Goal: Task Accomplishment & Management: Use online tool/utility

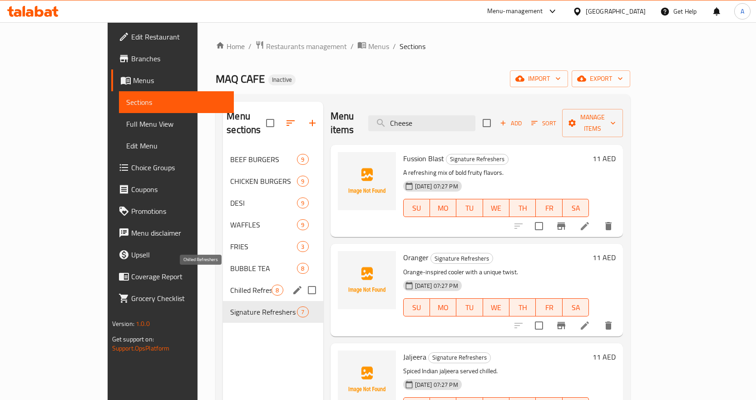
click at [230, 285] on span "Chilled Refreshers" at bounding box center [250, 290] width 41 height 11
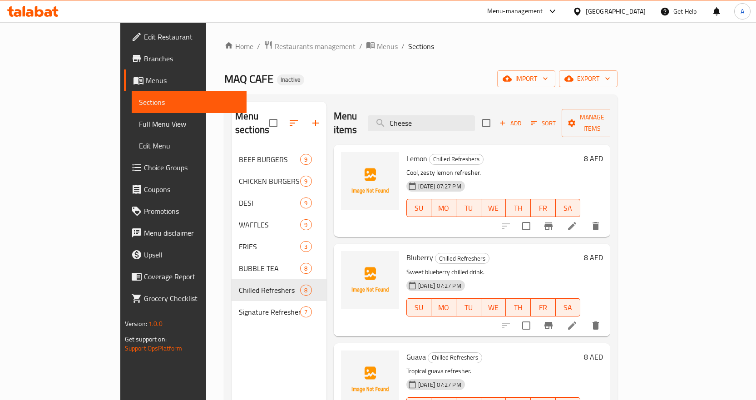
click at [406, 251] on span "Bluberry" at bounding box center [419, 258] width 27 height 14
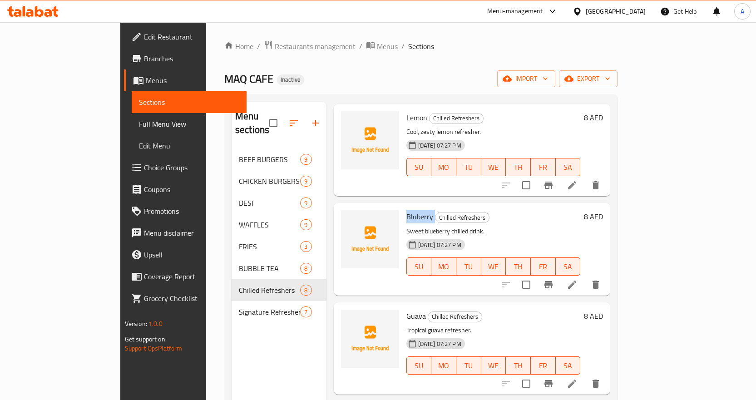
scroll to position [91, 0]
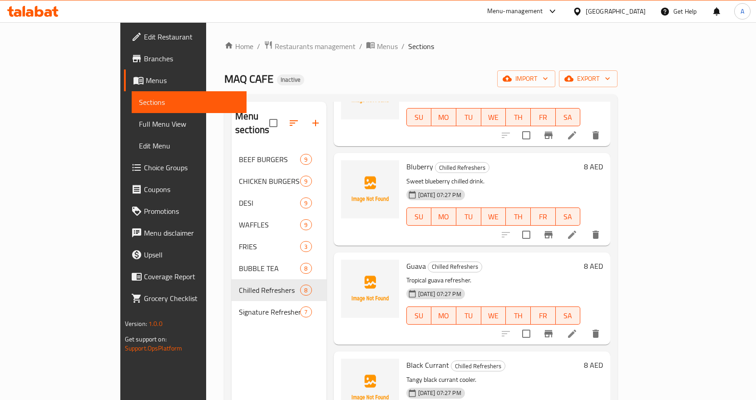
click at [406, 259] on span "Guava" at bounding box center [416, 266] width 20 height 14
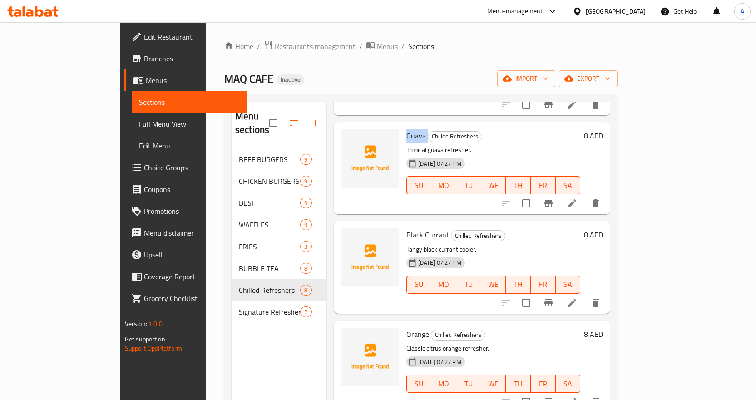
scroll to position [227, 0]
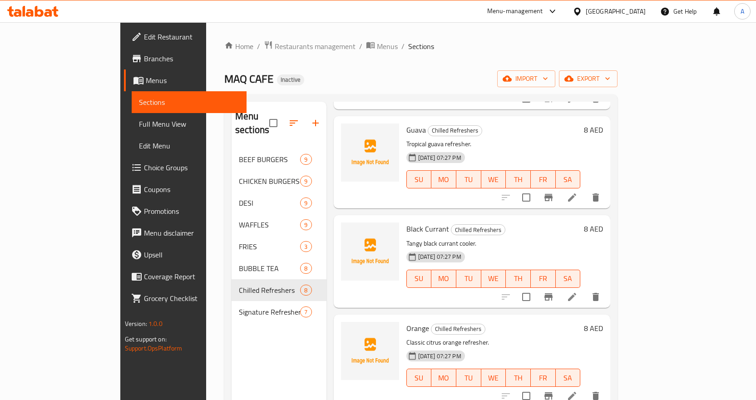
click at [406, 222] on span "Black Currant" at bounding box center [427, 229] width 43 height 14
click at [406, 321] on span "Orange" at bounding box center [417, 328] width 23 height 14
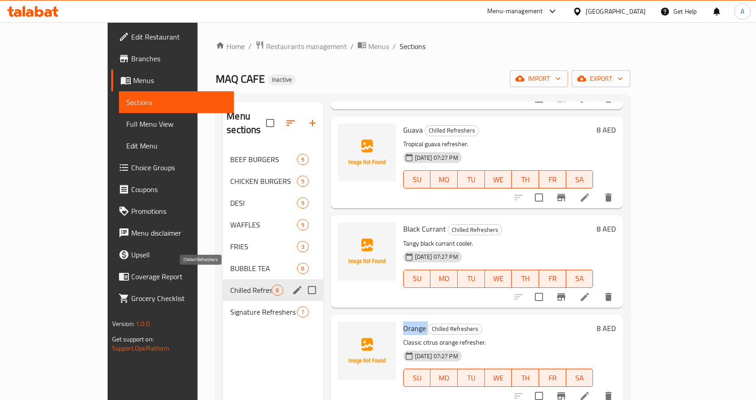
click at [230, 285] on span "Chilled Refreshers" at bounding box center [250, 290] width 41 height 11
click at [230, 306] on span "Signature Refreshers" at bounding box center [250, 311] width 41 height 11
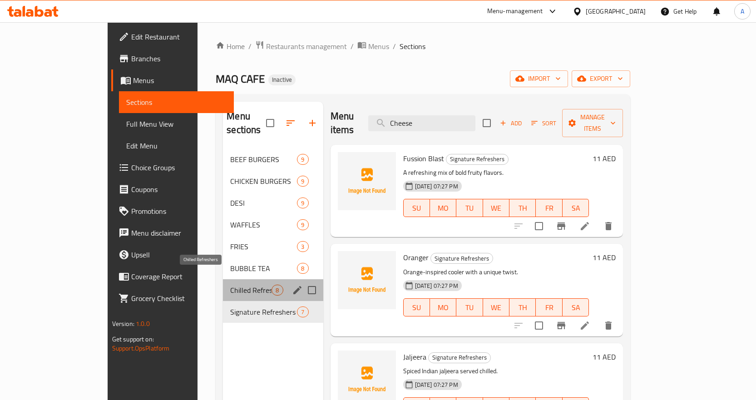
click at [230, 285] on span "Chilled Refreshers" at bounding box center [250, 290] width 41 height 11
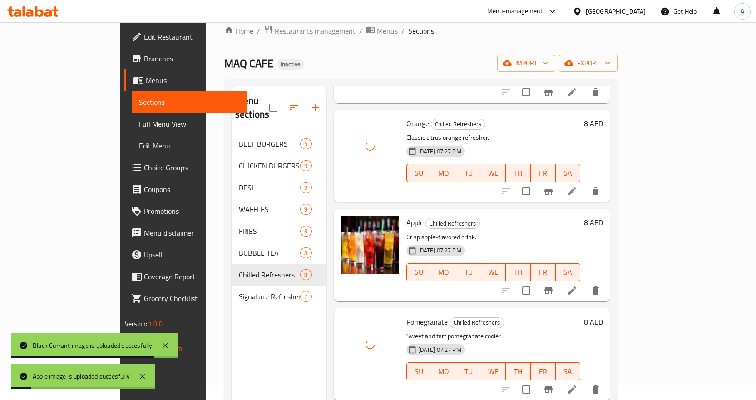
scroll to position [127, 0]
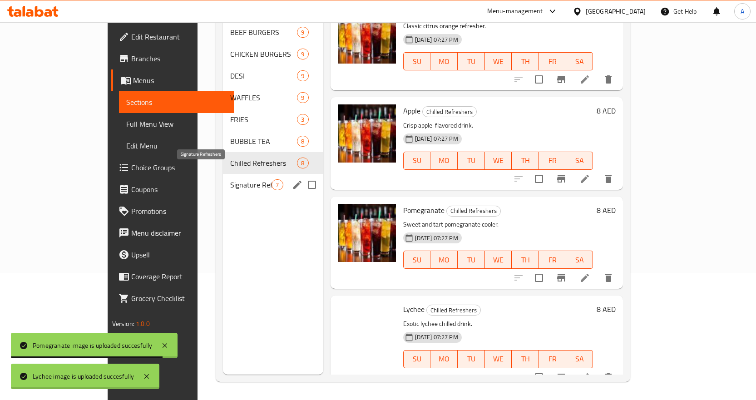
click at [231, 179] on span "Signature Refreshers" at bounding box center [250, 184] width 41 height 11
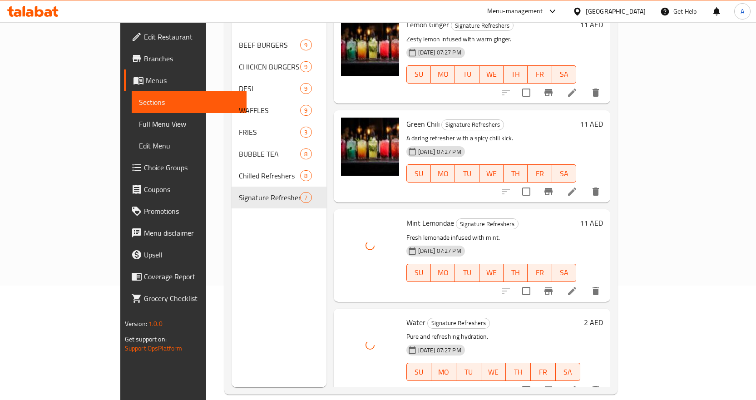
scroll to position [127, 0]
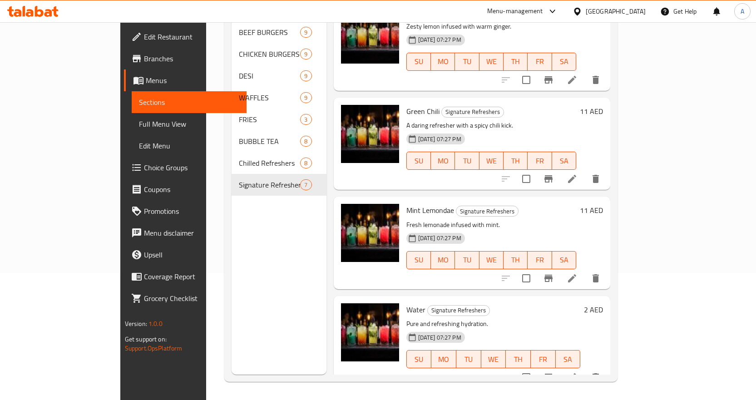
click at [139, 125] on span "Full Menu View" at bounding box center [189, 123] width 100 height 11
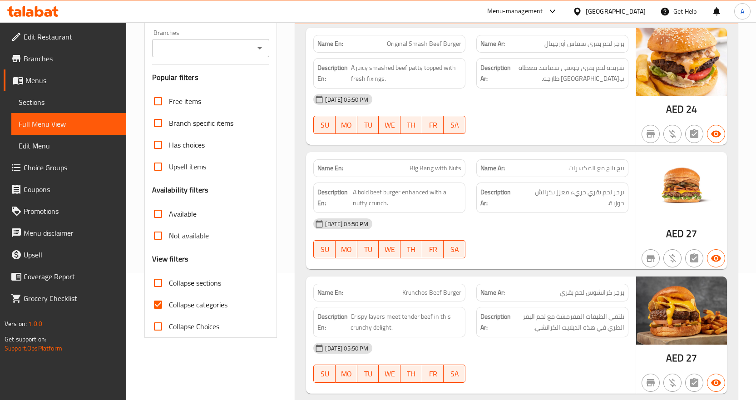
click at [161, 302] on input "Collapse categories" at bounding box center [158, 305] width 22 height 22
checkbox input "false"
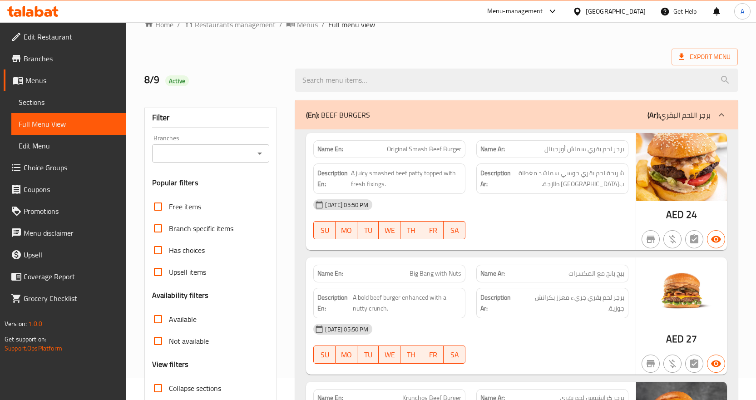
scroll to position [10, 0]
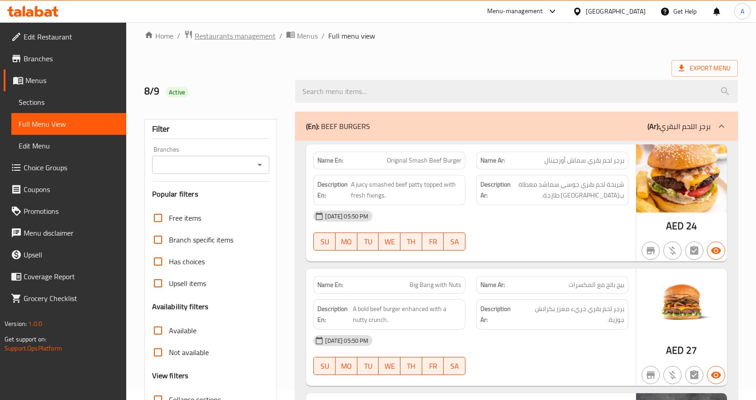
click at [249, 36] on span "Restaurants management" at bounding box center [235, 35] width 81 height 11
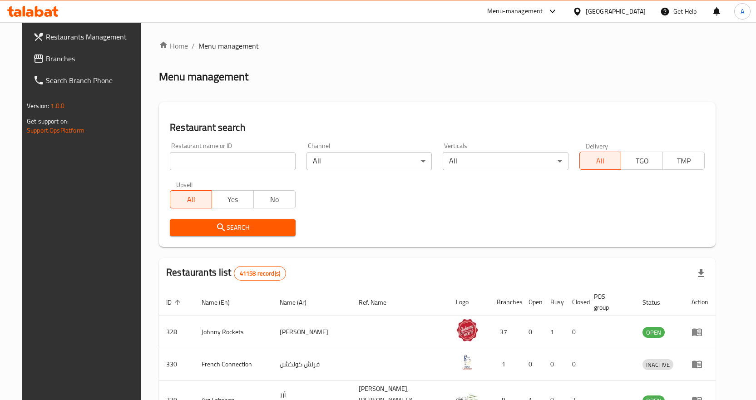
click at [227, 161] on input "search" at bounding box center [232, 161] width 125 height 18
paste input "776772"
type input "776772"
click button "Search" at bounding box center [232, 227] width 125 height 17
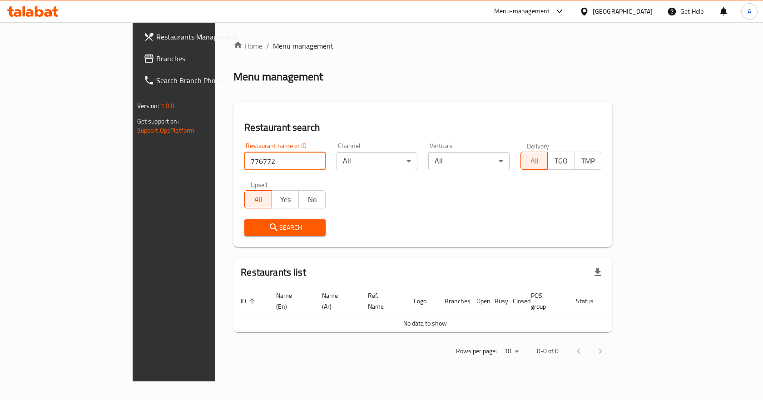
click at [156, 55] on span "Branches" at bounding box center [204, 58] width 97 height 11
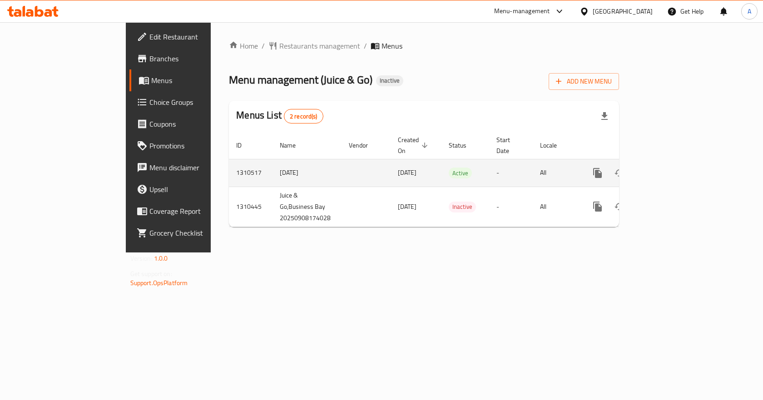
click at [667, 169] on icon "enhanced table" at bounding box center [663, 173] width 8 height 8
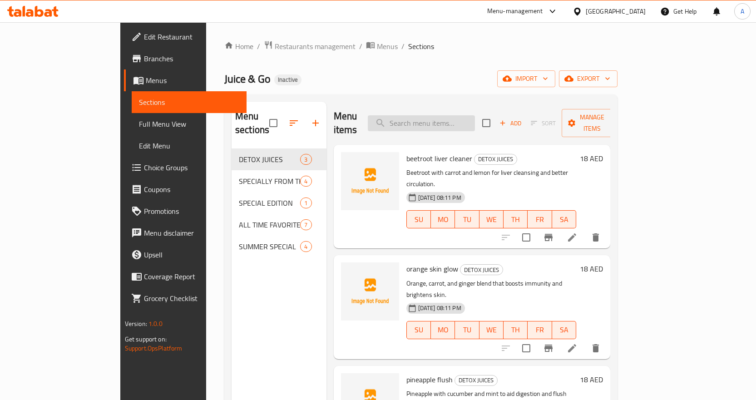
click at [452, 118] on input "search" at bounding box center [421, 123] width 107 height 16
paste input "Apple Juice (2)"
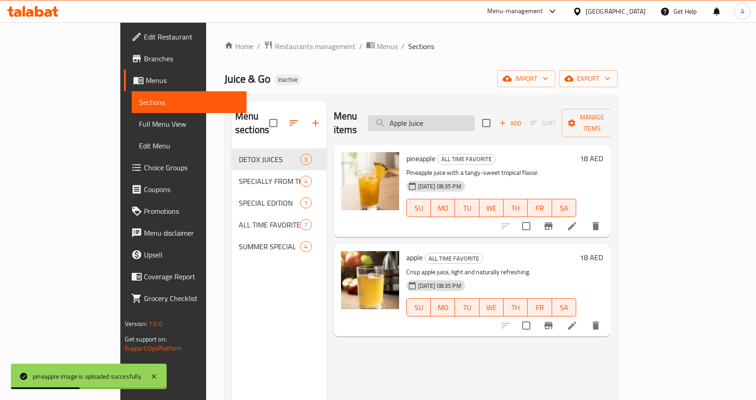
click at [475, 120] on input "Apple Juice" at bounding box center [421, 123] width 107 height 16
paste input "buttermilk"
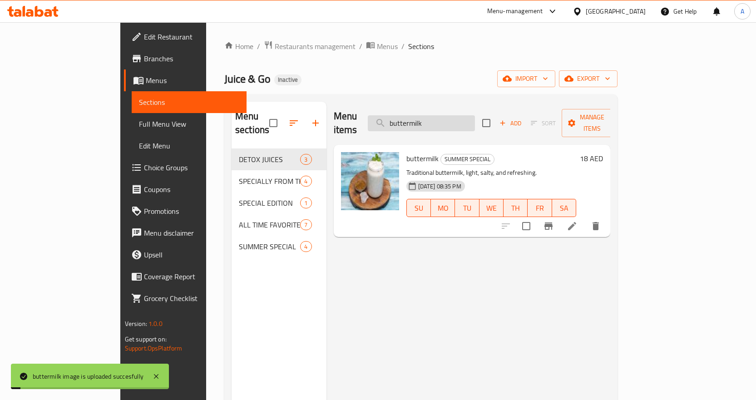
click at [475, 115] on input "buttermilk" at bounding box center [421, 123] width 107 height 16
paste input "chocolate shake"
click at [475, 115] on input "chocolate shake" at bounding box center [421, 123] width 107 height 16
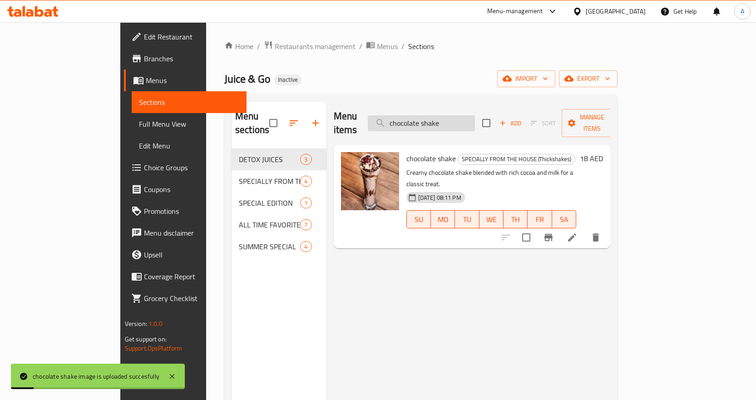
click at [475, 115] on input "chocolate shake" at bounding box center [421, 123] width 107 height 16
paste input "old coffe"
click at [475, 115] on input "chocolate shake" at bounding box center [421, 123] width 107 height 16
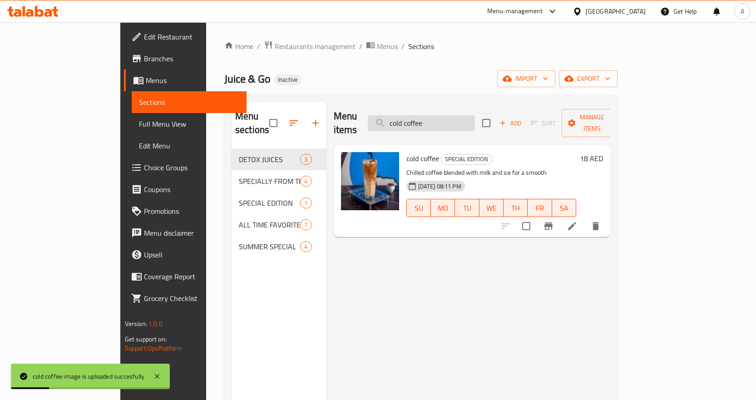
click at [475, 117] on input "cold coffee" at bounding box center [421, 123] width 107 height 16
paste input "green detox juic"
click at [475, 117] on input "green detox juice" at bounding box center [421, 123] width 107 height 16
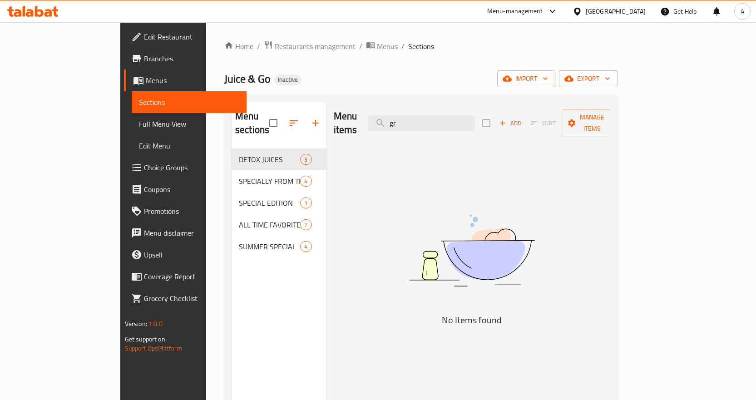
type input "g"
type input "G"
type input "D"
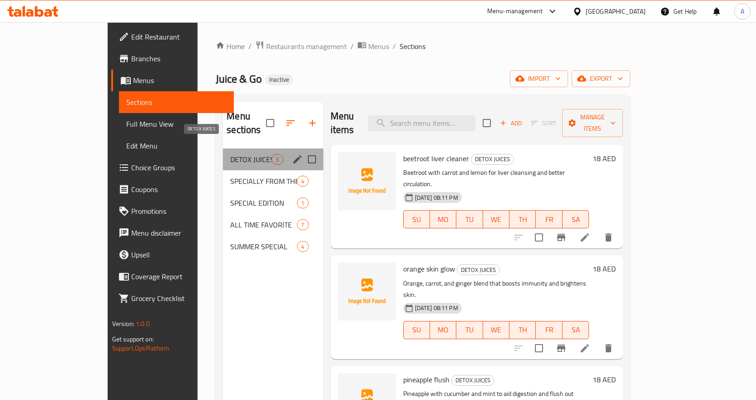
click at [230, 154] on span "DETOX JUICES" at bounding box center [250, 159] width 41 height 11
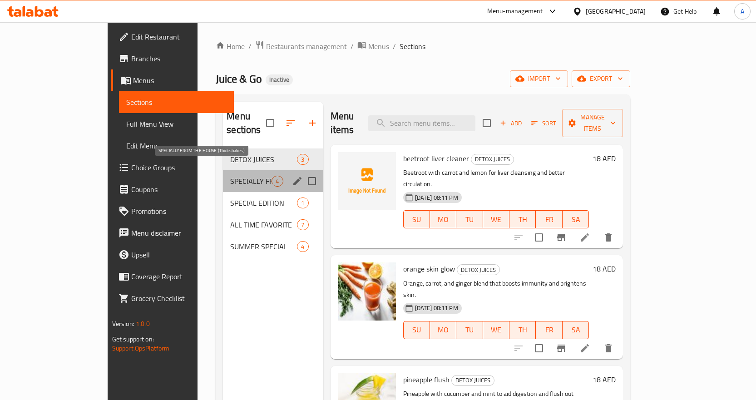
click at [230, 176] on span "SPECIALLY FROM THE HOUSE (Thickshakes)" at bounding box center [250, 181] width 41 height 11
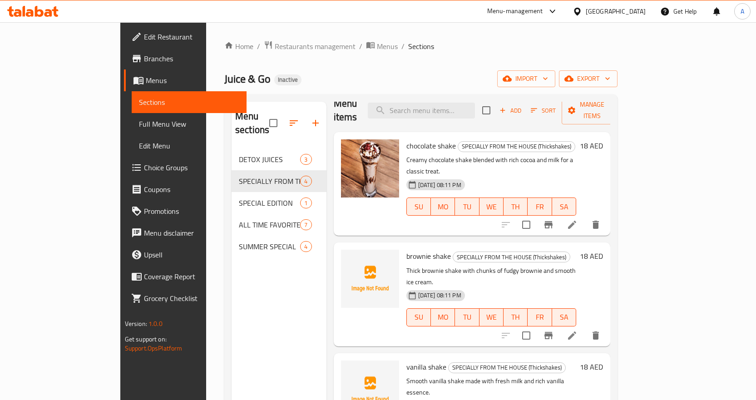
scroll to position [20, 0]
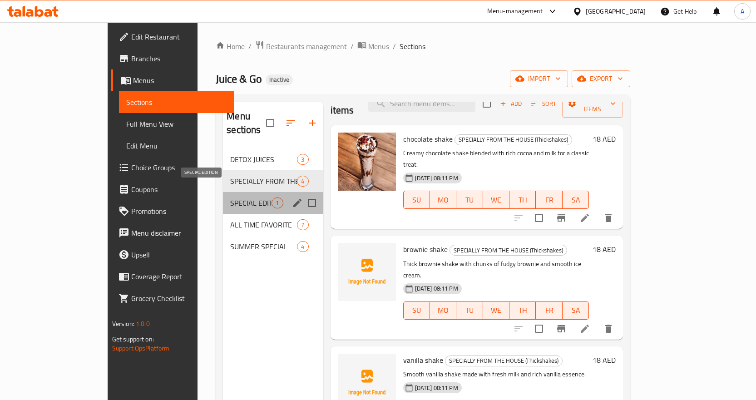
click at [230, 197] on span "SPECIAL EDITION" at bounding box center [250, 202] width 41 height 11
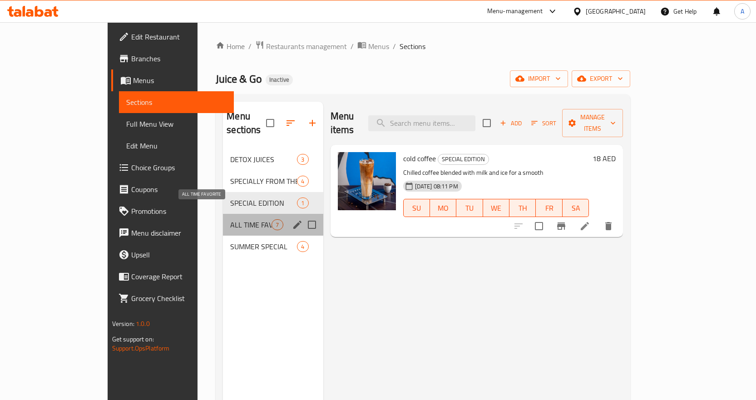
click at [230, 219] on span "ALL TIME FAVORITE" at bounding box center [250, 224] width 41 height 11
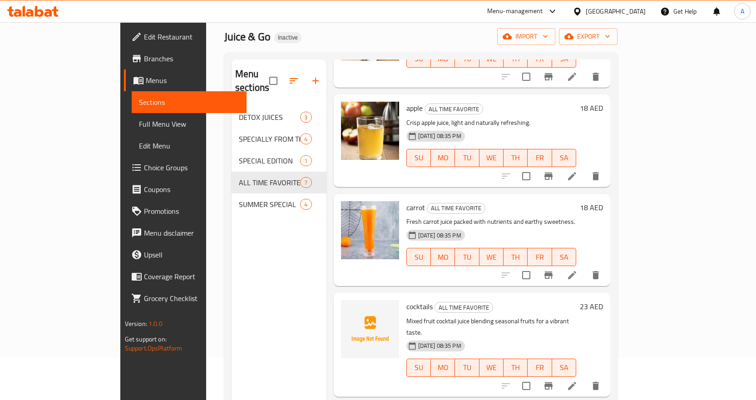
scroll to position [127, 0]
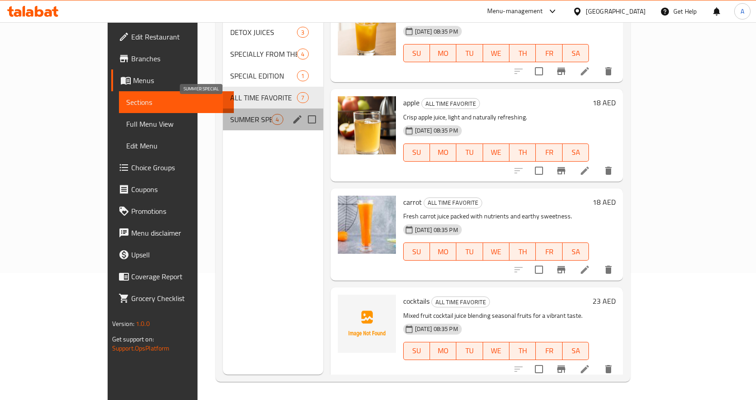
click at [230, 114] on span "SUMMER SPECIAL" at bounding box center [250, 119] width 41 height 11
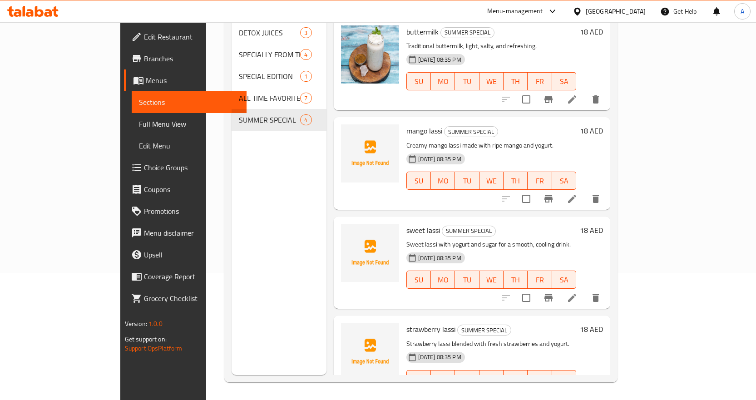
scroll to position [127, 0]
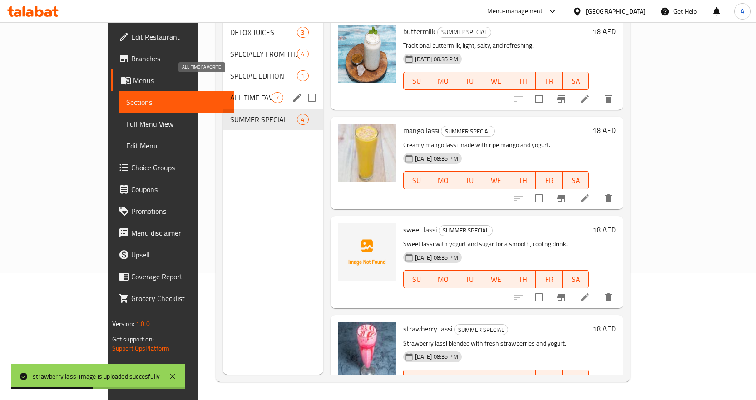
click at [230, 92] on span "ALL TIME FAVORITE" at bounding box center [250, 97] width 41 height 11
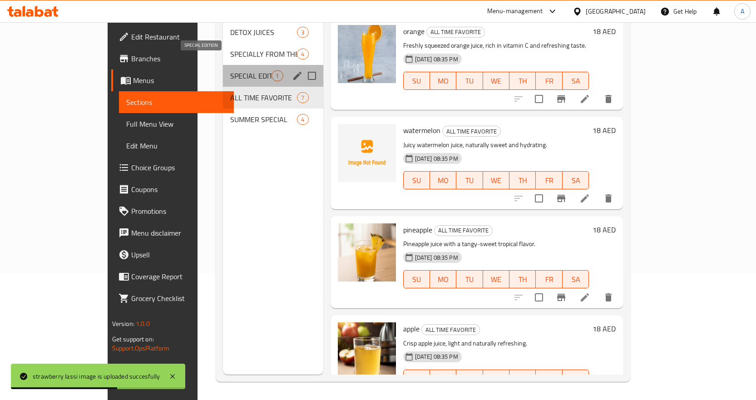
click at [230, 70] on span "SPECIAL EDITION" at bounding box center [250, 75] width 41 height 11
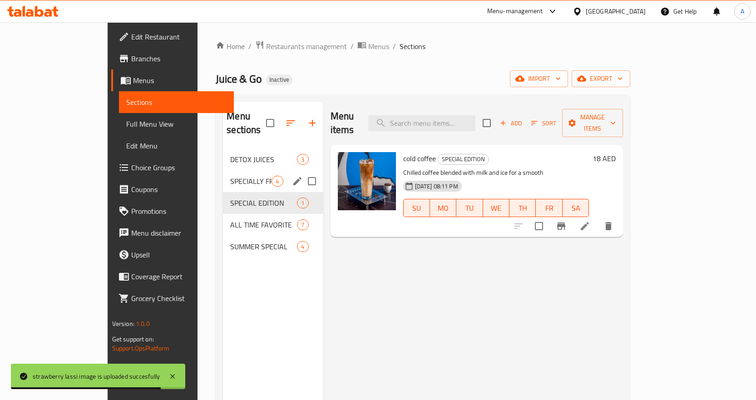
click at [223, 170] on div "SPECIALLY FROM THE HOUSE (Thickshakes) 4" at bounding box center [273, 181] width 100 height 22
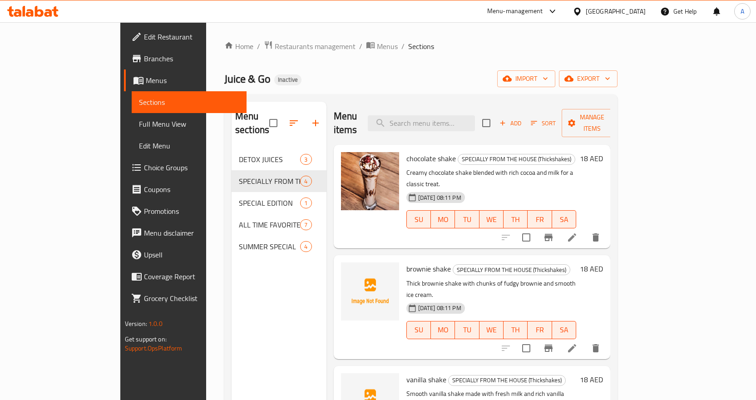
scroll to position [20, 0]
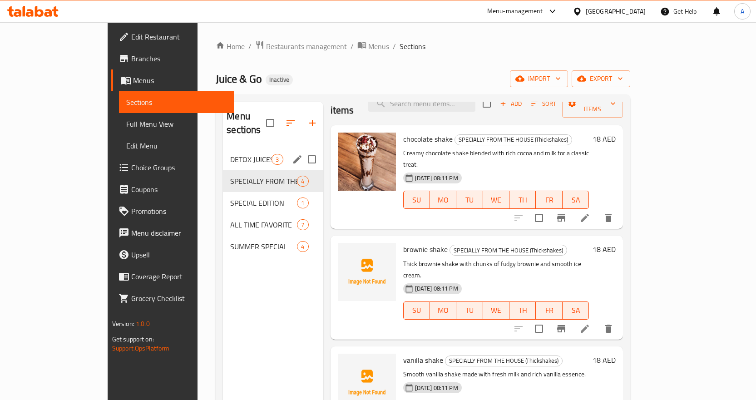
click at [230, 154] on span "DETOX JUICES" at bounding box center [250, 159] width 41 height 11
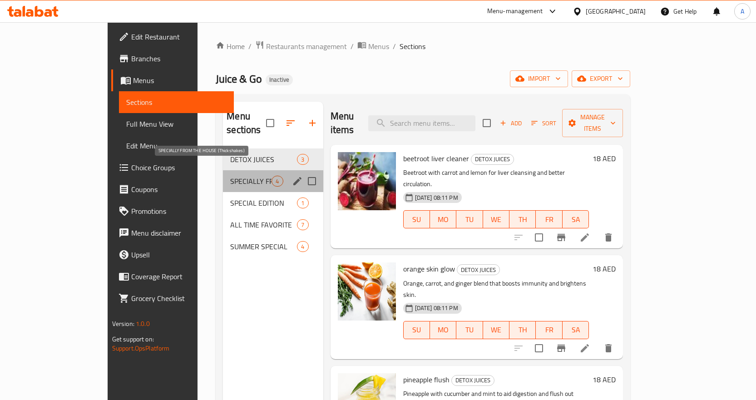
click at [230, 176] on span "SPECIALLY FROM THE HOUSE (Thickshakes)" at bounding box center [250, 181] width 41 height 11
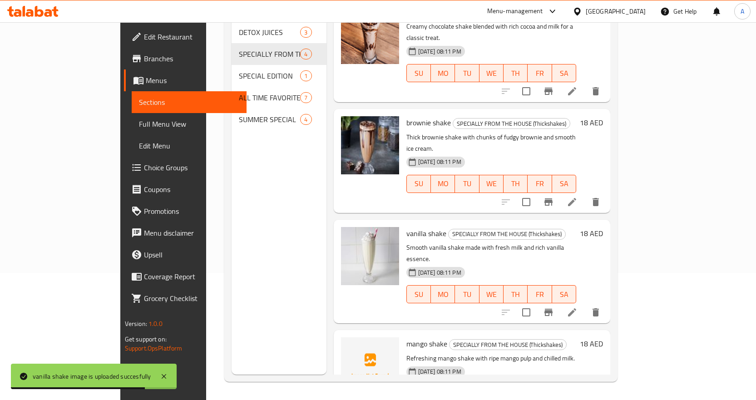
scroll to position [20, 0]
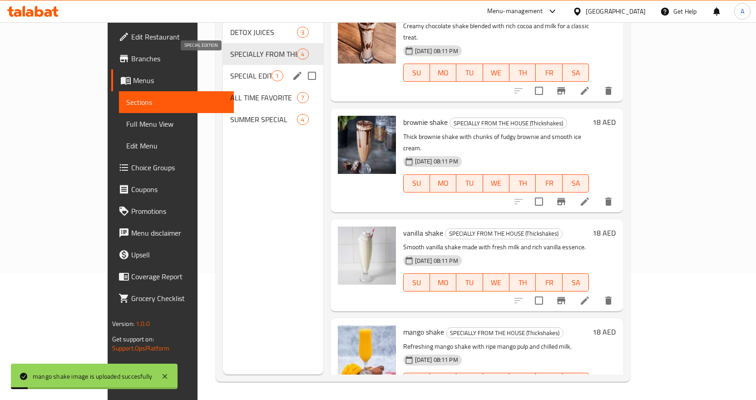
click at [230, 70] on span "SPECIAL EDITION" at bounding box center [250, 75] width 41 height 11
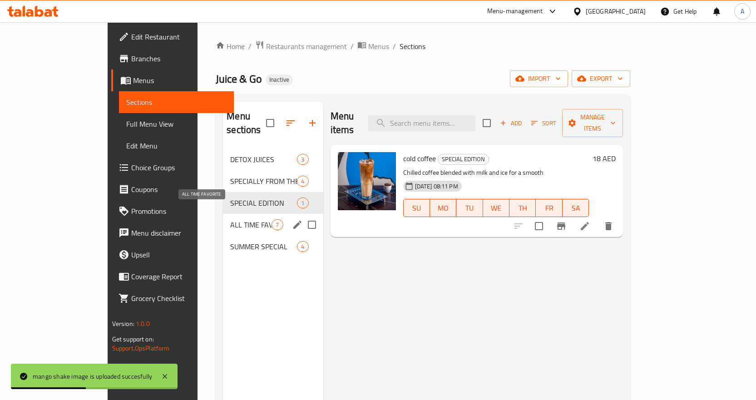
click at [230, 219] on span "ALL TIME FAVORITE" at bounding box center [250, 224] width 41 height 11
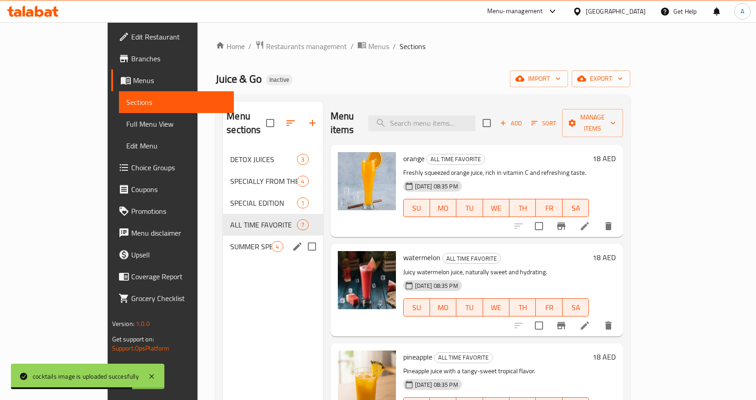
click at [230, 241] on span "SUMMER SPECIAL" at bounding box center [250, 246] width 41 height 11
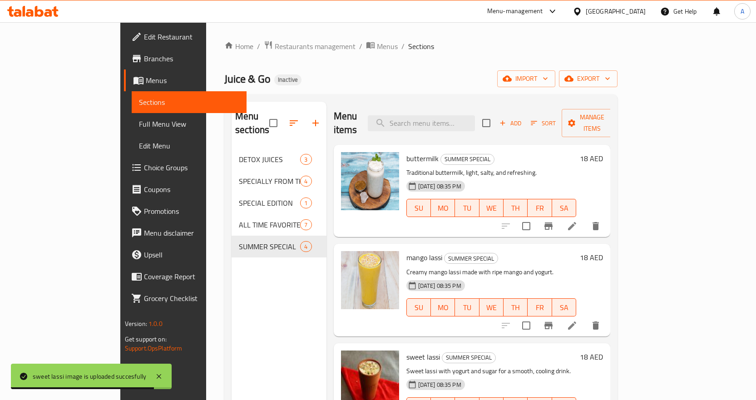
click at [139, 127] on span "Full Menu View" at bounding box center [189, 123] width 100 height 11
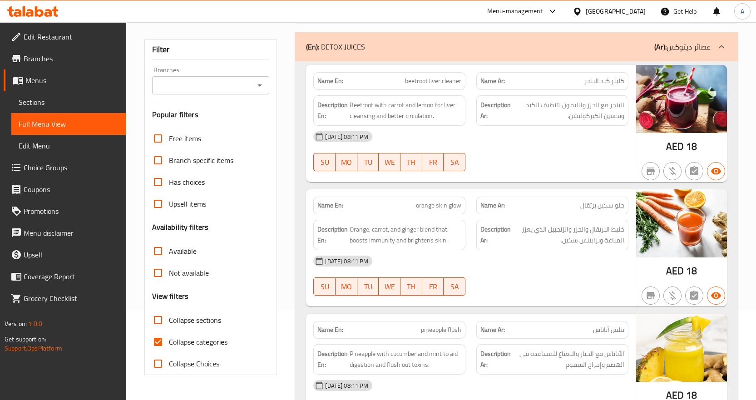
scroll to position [91, 0]
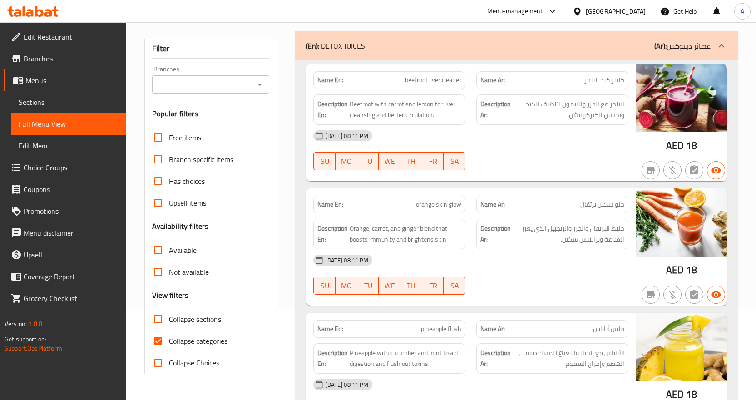
click at [158, 338] on input "Collapse categories" at bounding box center [158, 341] width 22 height 22
checkbox input "false"
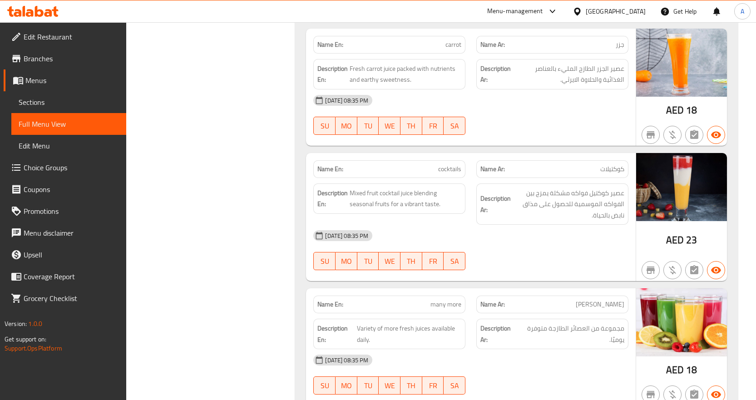
scroll to position [1499, 0]
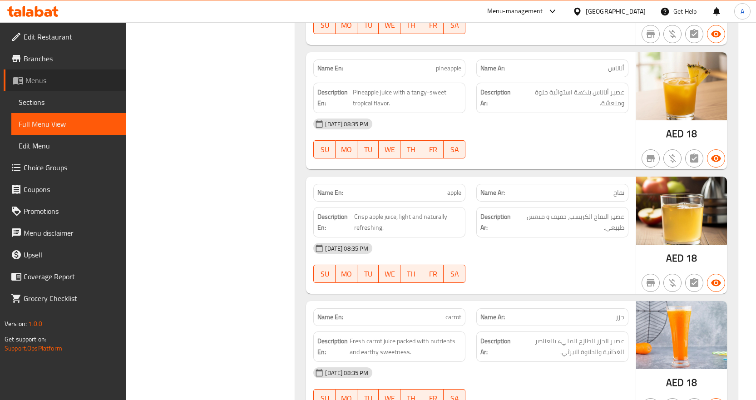
click at [49, 82] on span "Menus" at bounding box center [72, 80] width 94 height 11
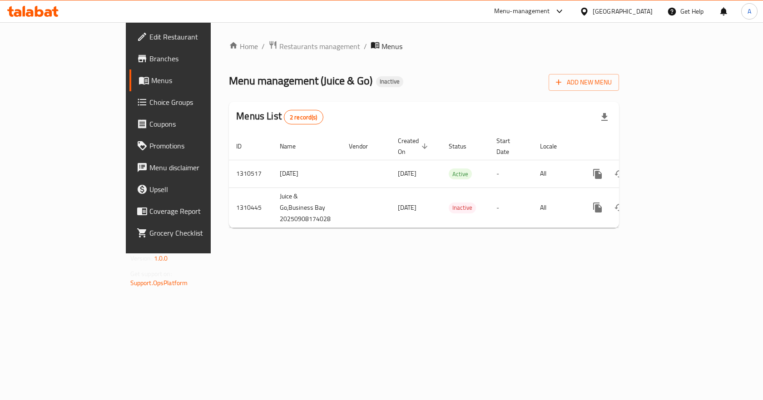
click at [627, 12] on div "[GEOGRAPHIC_DATA]" at bounding box center [622, 11] width 60 height 10
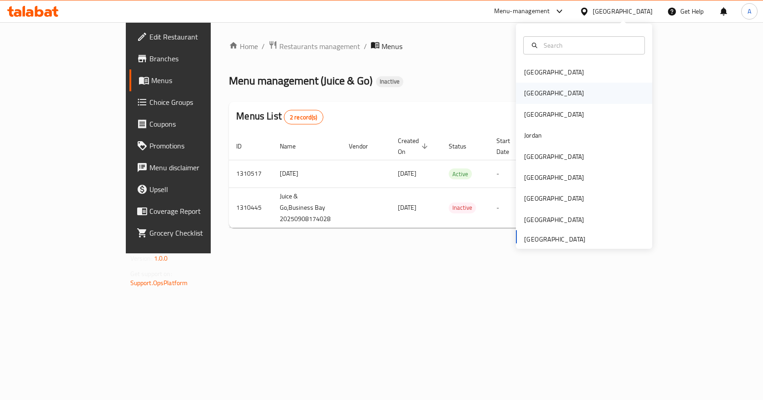
click at [545, 92] on div "Egypt" at bounding box center [584, 93] width 136 height 21
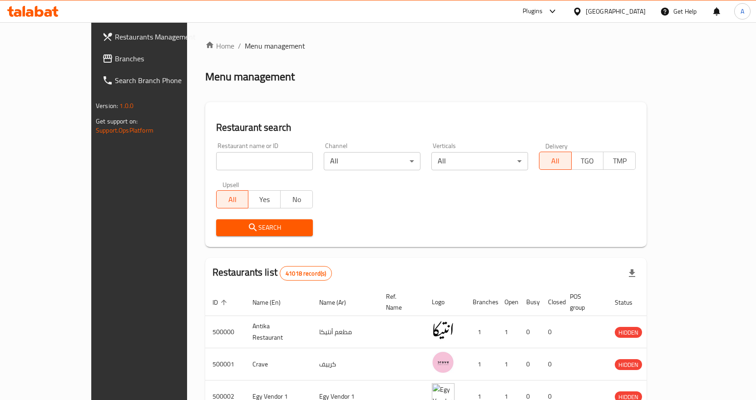
click at [115, 56] on span "Branches" at bounding box center [162, 58] width 95 height 11
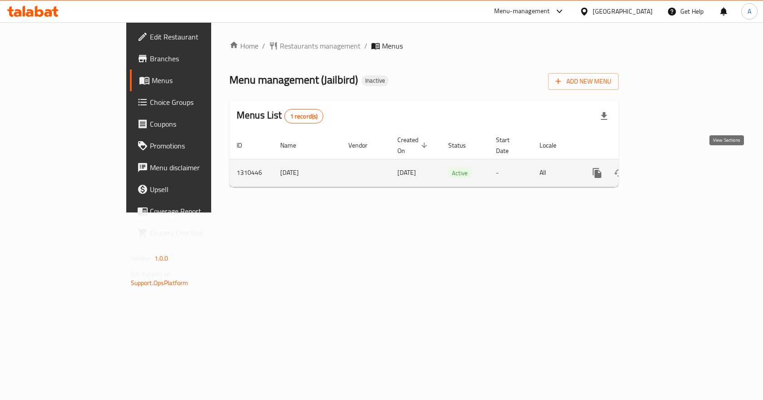
click at [668, 168] on icon "enhanced table" at bounding box center [662, 173] width 11 height 11
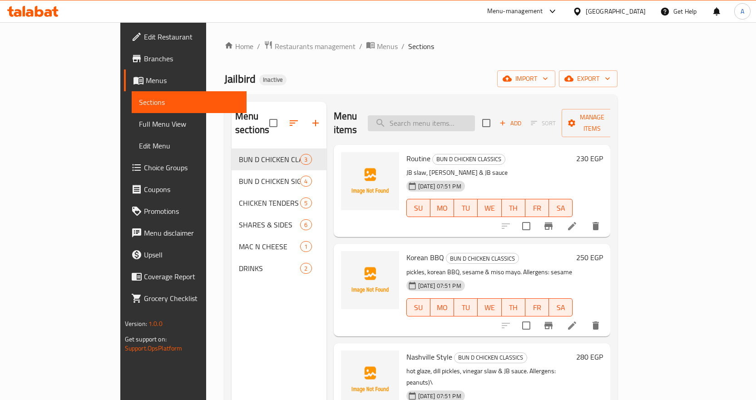
click at [448, 116] on input "search" at bounding box center [421, 123] width 107 height 16
paste input "3 BLIND MICE"
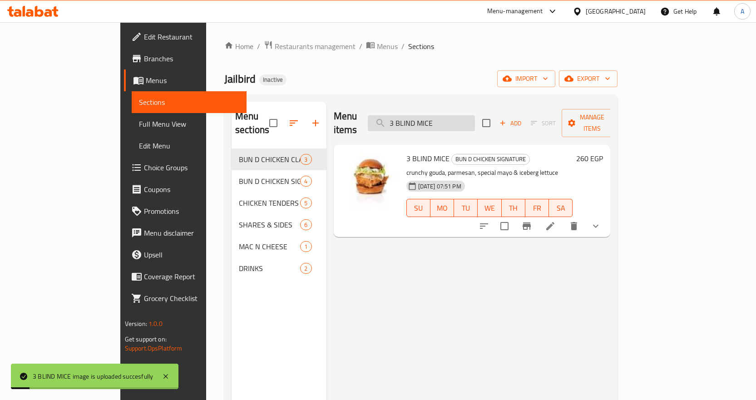
click at [461, 115] on input "3 BLIND MICE" at bounding box center [421, 123] width 107 height 16
paste input "caliente"
click at [461, 115] on input "3 BLIND MICE" at bounding box center [421, 123] width 107 height 16
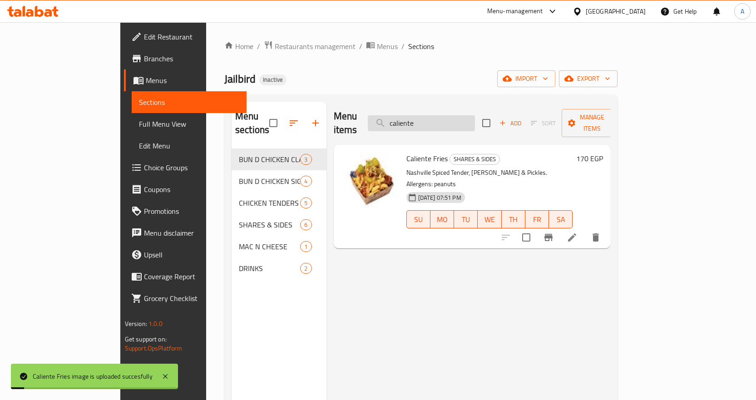
click at [460, 115] on input "caliente" at bounding box center [421, 123] width 107 height 16
paste input "rinkl"
click at [460, 115] on input "crinkle" at bounding box center [421, 123] width 107 height 16
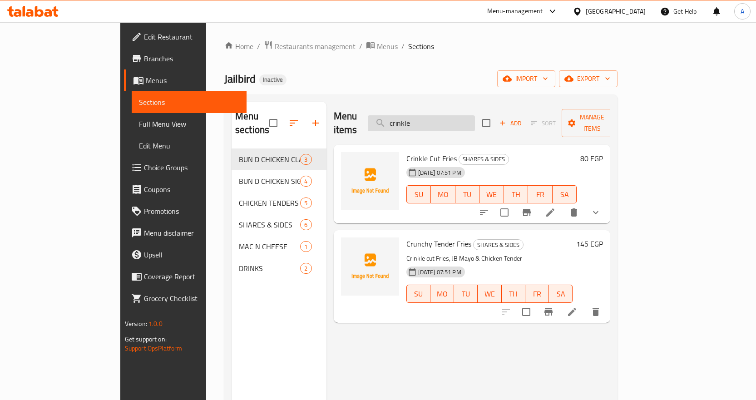
click at [466, 118] on input "crinkle" at bounding box center [421, 123] width 107 height 16
paste input "unchy tenders 2 pcs"
type input "crunchy tenders 2 pcs"
click at [466, 118] on input "crunchy tenders 2 pcs" at bounding box center [421, 123] width 107 height 16
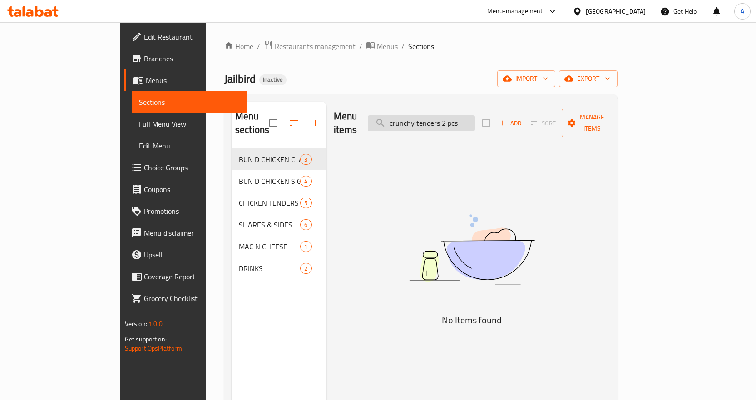
click at [466, 118] on input "crunchy tenders 2 pcs" at bounding box center [421, 123] width 107 height 16
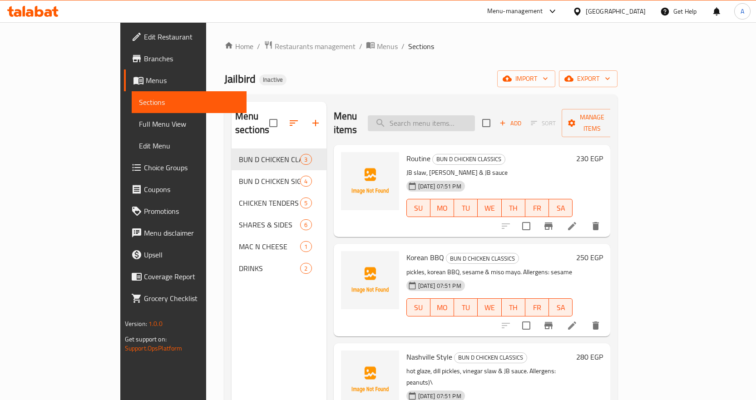
click at [461, 115] on input "search" at bounding box center [421, 123] width 107 height 16
paste input "crinkle"
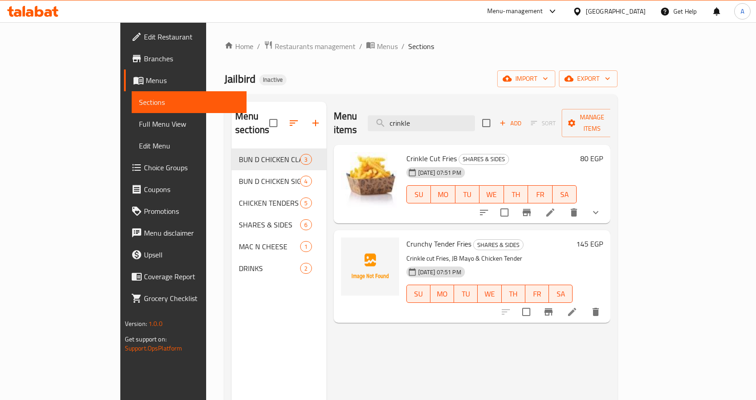
click at [421, 237] on span "Crunchy Tender Fries" at bounding box center [438, 244] width 65 height 14
copy h6 "Crunchy Tender Fries"
click at [472, 118] on input "crinkle" at bounding box center [421, 123] width 107 height 16
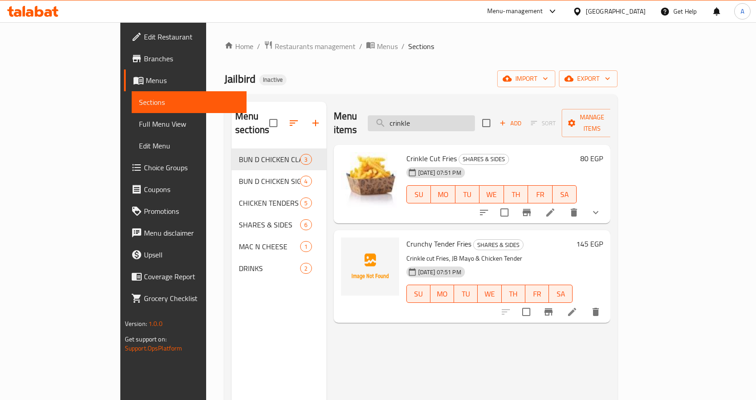
click at [472, 118] on input "crinkle" at bounding box center [421, 123] width 107 height 16
paste input "Crunchy Tender Fries"
click at [472, 118] on input "Crunchy Tender Fries" at bounding box center [421, 123] width 107 height 16
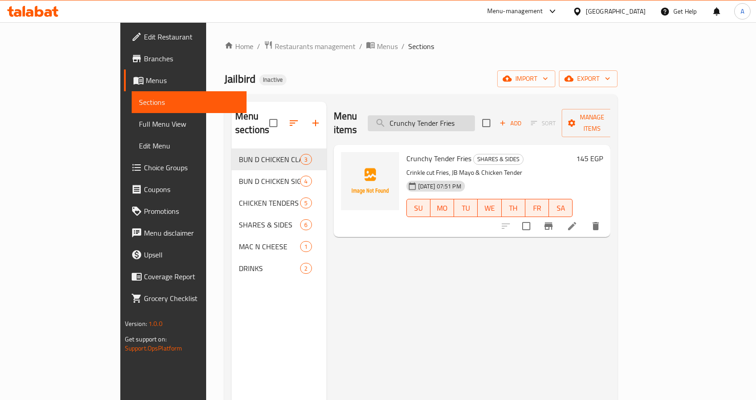
click at [470, 123] on input "Crunchy Tender Fries" at bounding box center [421, 123] width 107 height 16
paste input "crunchy"
click at [470, 123] on input "crunchy" at bounding box center [421, 123] width 107 height 16
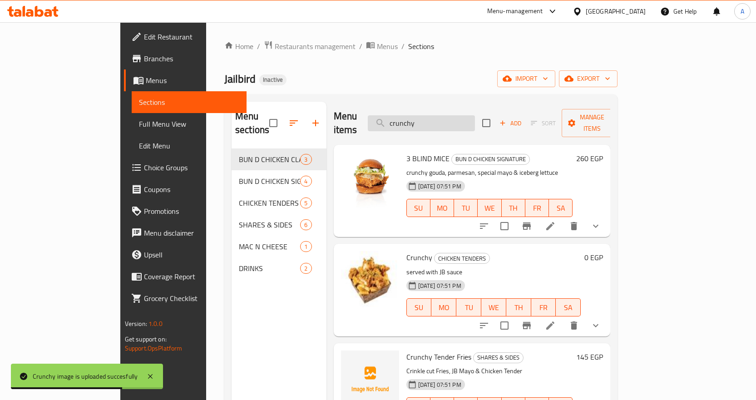
click at [475, 116] on input "crunchy" at bounding box center [421, 123] width 107 height 16
paste input "hot honey saucy tenders"
click at [475, 116] on input "hot honey saucy tenders" at bounding box center [421, 123] width 107 height 16
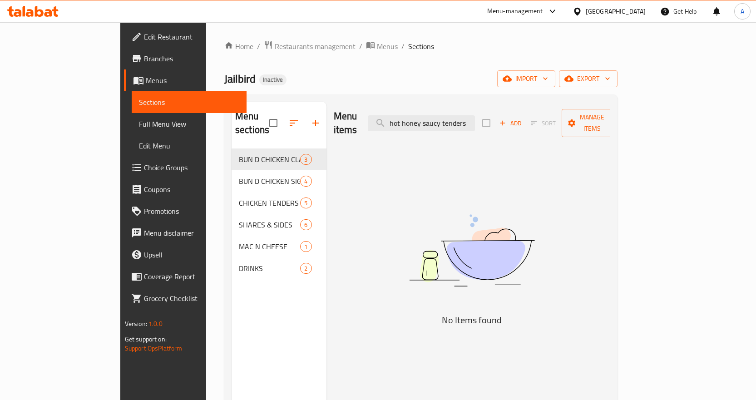
drag, startPoint x: 446, startPoint y: 115, endPoint x: 387, endPoint y: 125, distance: 60.3
click at [387, 125] on div "Menu items hot honey saucy tenders Add Sort Manage items" at bounding box center [472, 123] width 277 height 43
drag, startPoint x: 451, startPoint y: 117, endPoint x: 428, endPoint y: 124, distance: 24.3
click at [428, 124] on div "Menu items honey saucy tenders Add Sort Manage items" at bounding box center [472, 123] width 277 height 43
drag, startPoint x: 452, startPoint y: 118, endPoint x: 417, endPoint y: 123, distance: 35.4
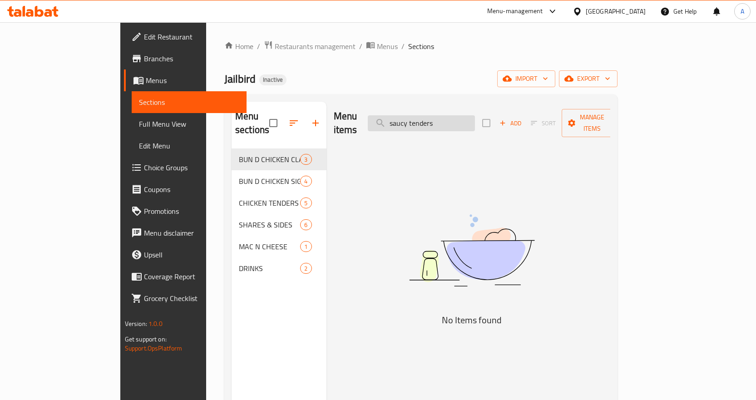
click at [417, 123] on input "saucy tenders" at bounding box center [421, 123] width 107 height 16
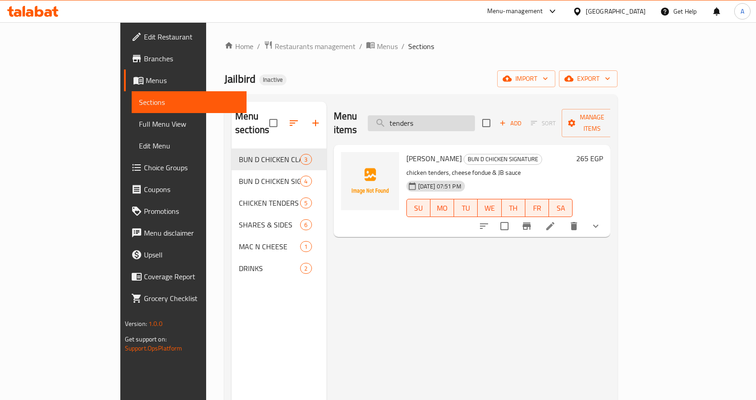
click at [433, 118] on input "tenders" at bounding box center [421, 123] width 107 height 16
click at [434, 115] on input "tenders" at bounding box center [421, 123] width 107 height 16
click at [472, 115] on input "tenders" at bounding box center [421, 123] width 107 height 16
paste input "KOREAN BBQ"
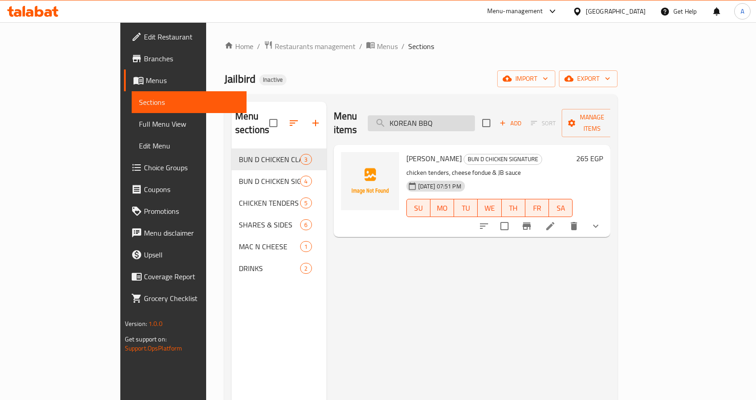
click at [472, 115] on input "KOREAN BBQ" at bounding box center [421, 123] width 107 height 16
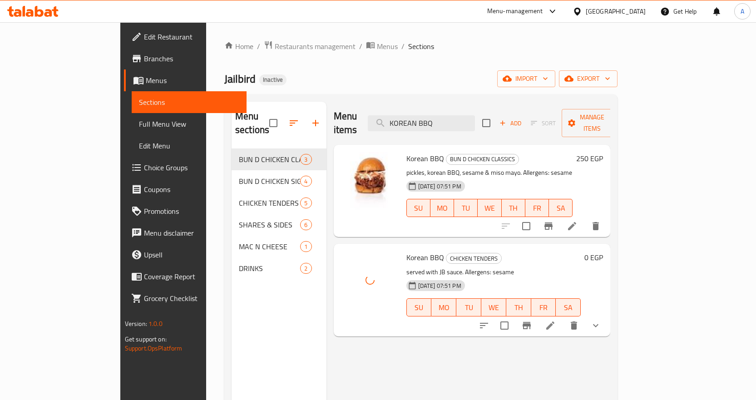
click at [601, 320] on icon "show more" at bounding box center [595, 325] width 11 height 11
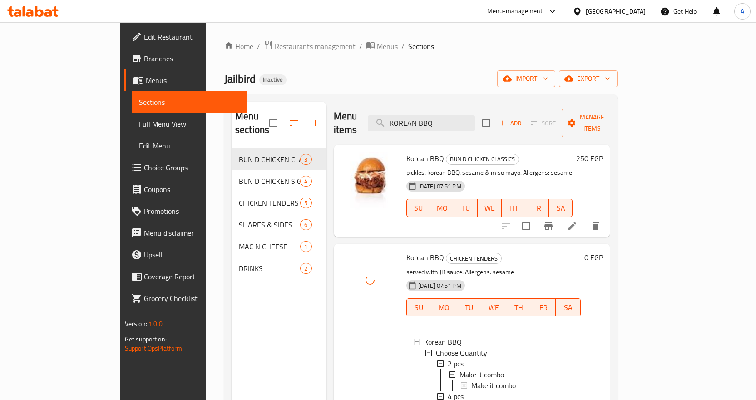
scroll to position [1, 0]
click at [475, 115] on input "KOREAN BBQ" at bounding box center [421, 123] width 107 height 16
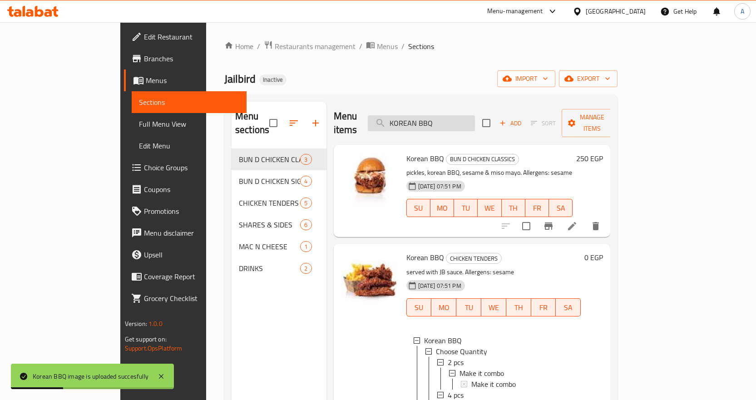
paste input "messy"
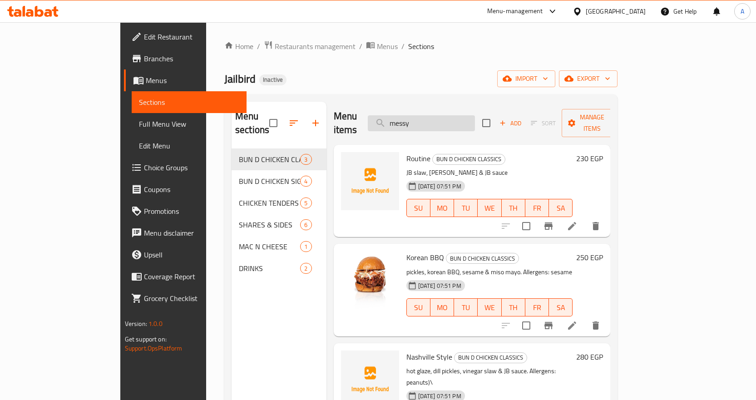
click at [475, 117] on input "messy" at bounding box center [421, 123] width 107 height 16
paste input "r nice gu"
click at [475, 117] on input "mr nice guy" at bounding box center [421, 123] width 107 height 16
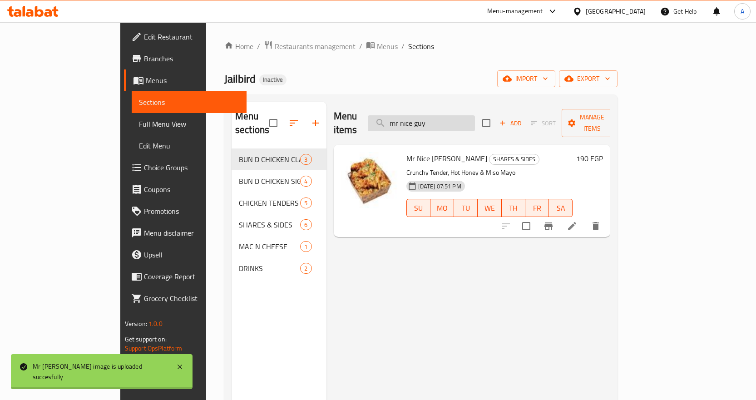
click at [475, 117] on input "mr nice guy" at bounding box center [421, 123] width 107 height 16
paste input "nashville 2 pc"
click at [475, 117] on input "nashville 2 pc" at bounding box center [421, 123] width 107 height 16
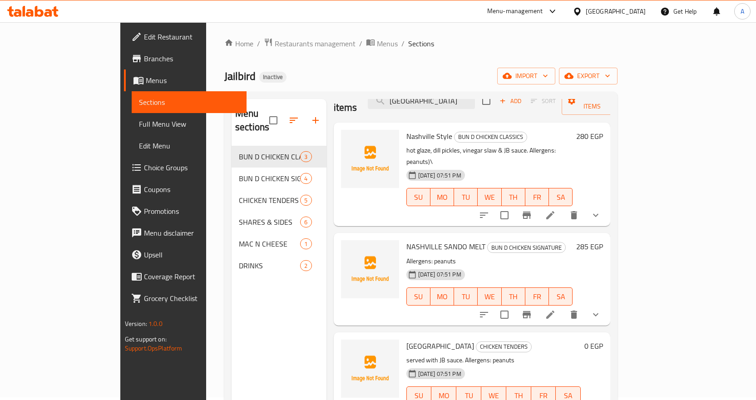
scroll to position [127, 0]
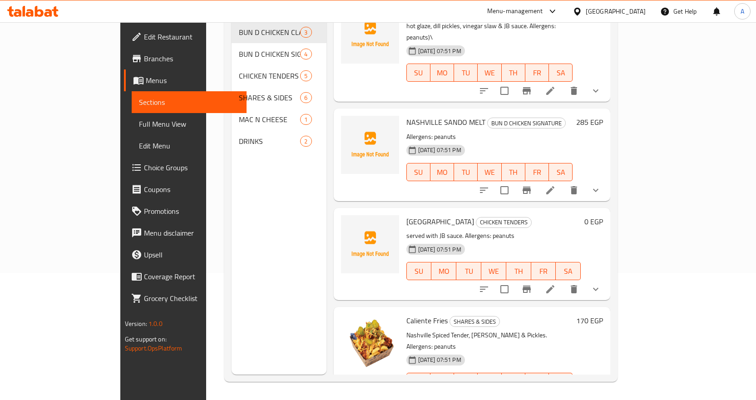
click at [607, 278] on button "show more" at bounding box center [596, 289] width 22 height 22
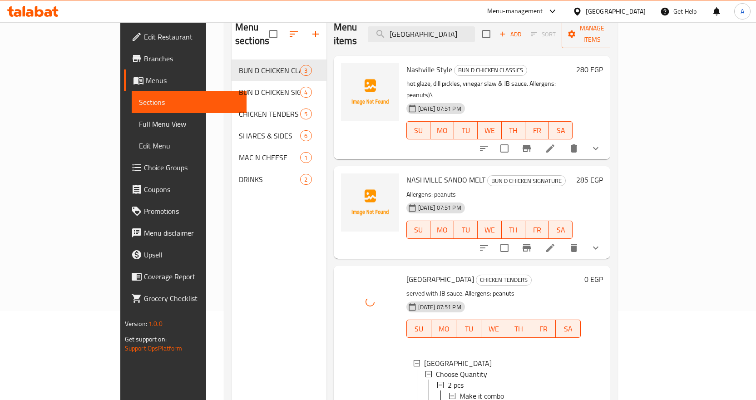
scroll to position [36, 0]
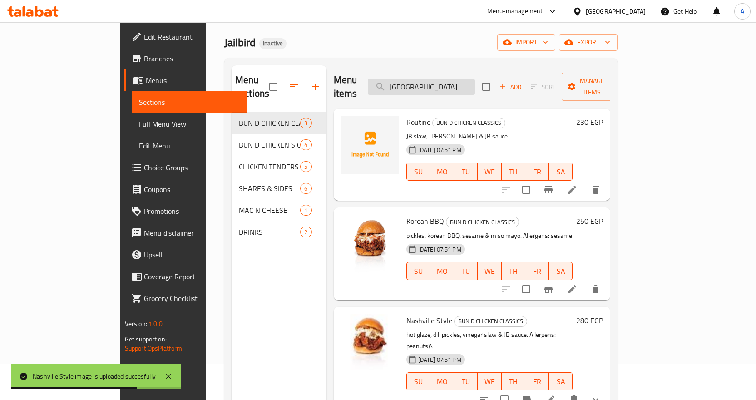
click at [475, 85] on input "nashville" at bounding box center [421, 87] width 107 height 16
paste input "pretty boy"
click at [475, 85] on input "pretty boy" at bounding box center [421, 87] width 107 height 16
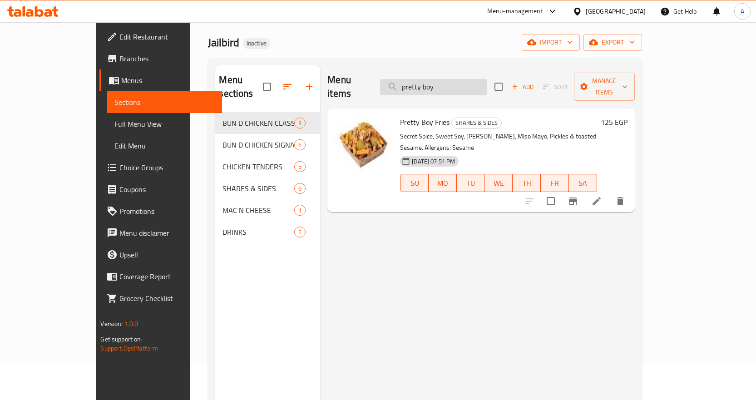
click at [469, 82] on input "pretty boy" at bounding box center [433, 87] width 107 height 16
paste input "ROUTINE"
click at [469, 82] on input "ROUTINE" at bounding box center [433, 87] width 107 height 16
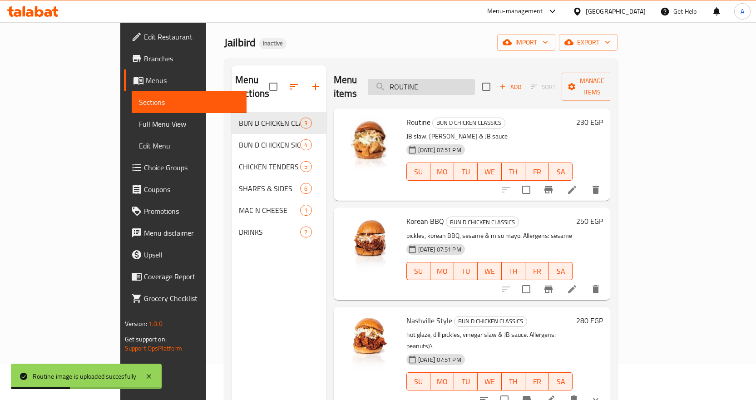
click at [475, 80] on input "ROUTINE" at bounding box center [421, 87] width 107 height 16
paste input "SANDO MELT"
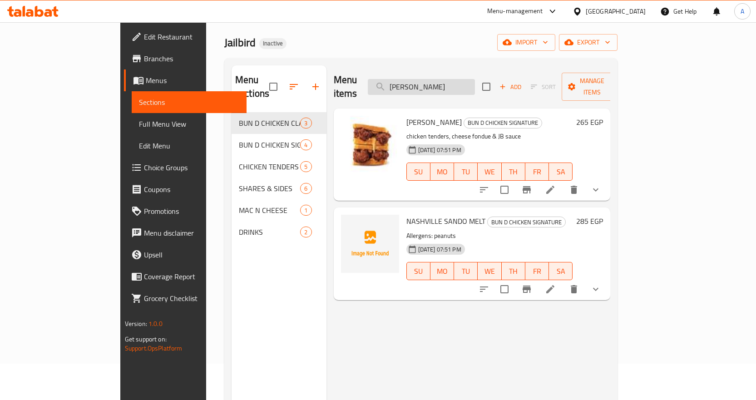
click at [475, 81] on input "SANDO MELT" at bounding box center [421, 87] width 107 height 16
paste input "smoked chili saucy tenders"
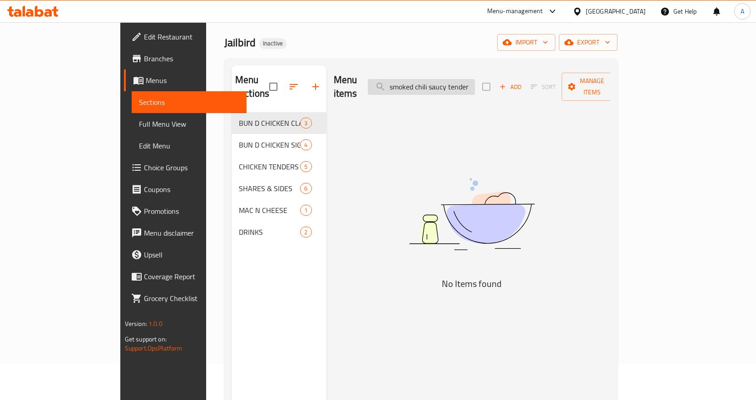
scroll to position [0, 0]
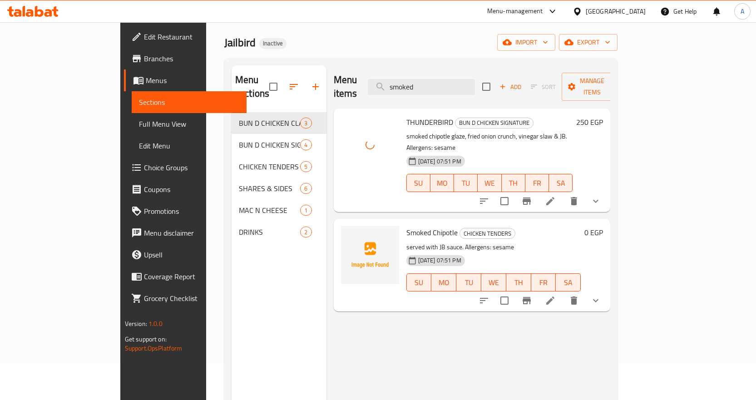
click at [567, 285] on div "Smoked Chipotle CHICKEN TENDERS served with JB sauce. Allergens: sesame 08-09-2…" at bounding box center [472, 265] width 277 height 92
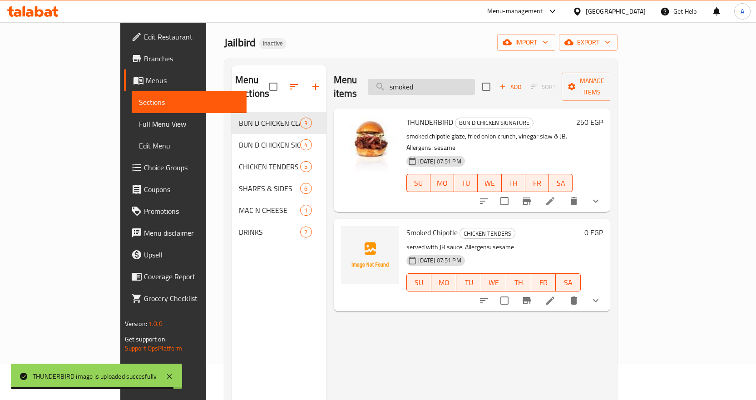
click at [475, 80] on input "smoked" at bounding box center [421, 87] width 107 height 16
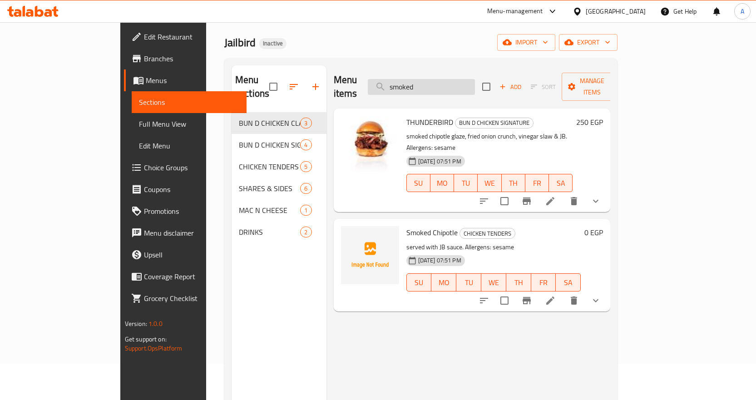
paste input "crunchy tenders 2 pcs"
click at [475, 80] on input "smoked" at bounding box center [421, 87] width 107 height 16
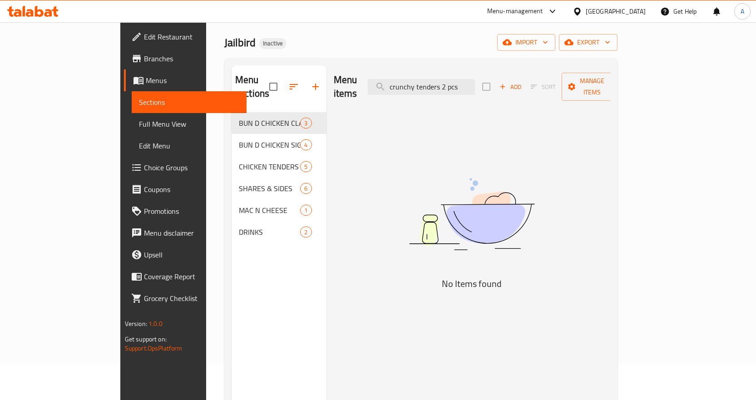
drag, startPoint x: 482, startPoint y: 81, endPoint x: 556, endPoint y: 79, distance: 73.6
click at [556, 79] on div "Menu items crunchy tenders 2 pcs Add Sort Manage items" at bounding box center [472, 86] width 277 height 43
click at [464, 85] on input "crunchy tenders" at bounding box center [421, 87] width 107 height 16
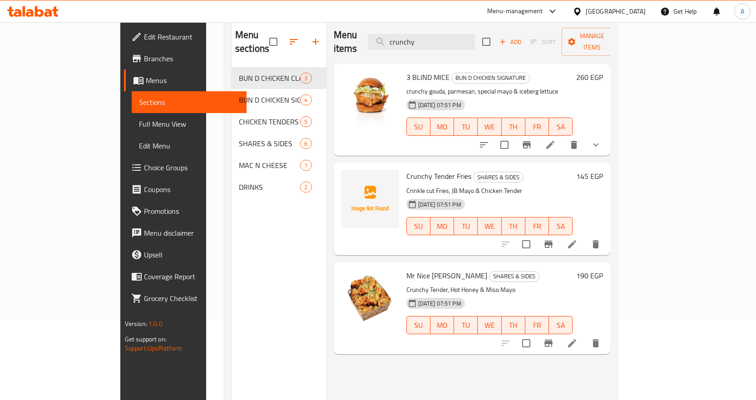
scroll to position [82, 0]
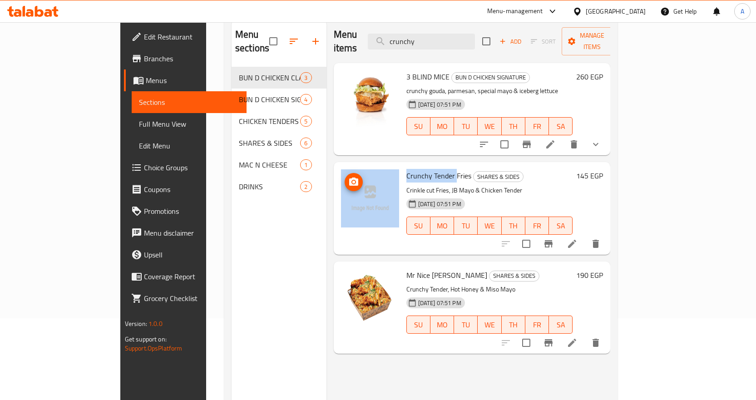
drag, startPoint x: 424, startPoint y: 163, endPoint x: 367, endPoint y: 172, distance: 58.0
click at [367, 172] on div "Crunchy Tender Fries SHARES & SIDES Crinkle cut Fries, JB Mayo & Chicken Tender…" at bounding box center [472, 208] width 270 height 85
copy div "Crunchy Tender"
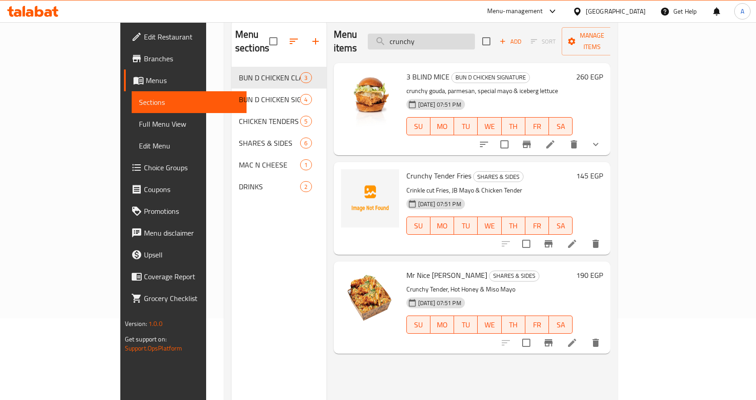
click at [475, 36] on input "crunchy" at bounding box center [421, 42] width 107 height 16
paste input "Crunchy Tender"
click at [475, 36] on input "Crunchy Tender" at bounding box center [421, 42] width 107 height 16
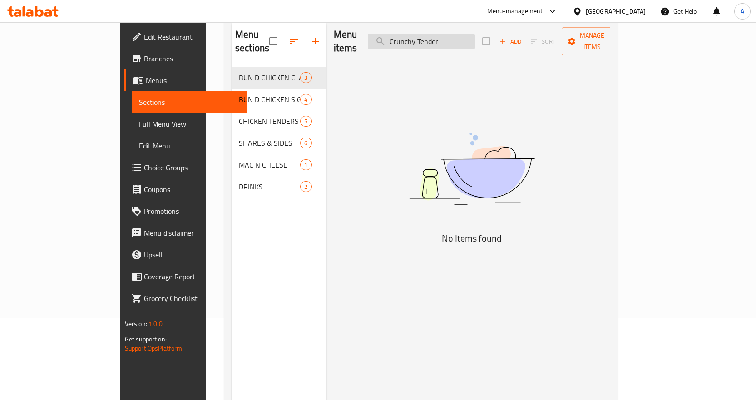
click at [475, 36] on input "Crunchy Tender" at bounding box center [421, 42] width 107 height 16
type input "Crunchy"
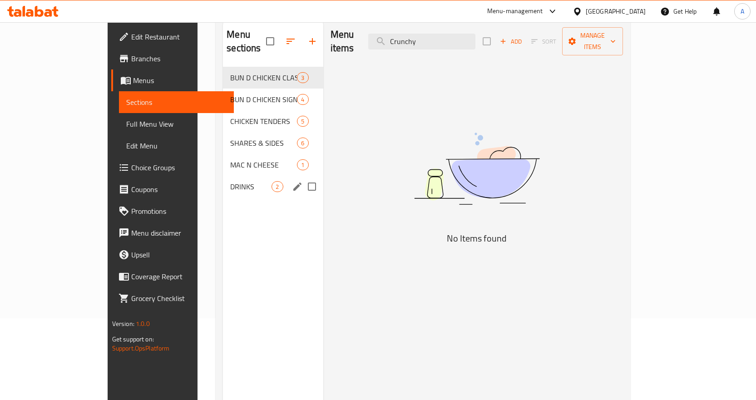
click at [230, 181] on span "DRINKS" at bounding box center [250, 186] width 41 height 11
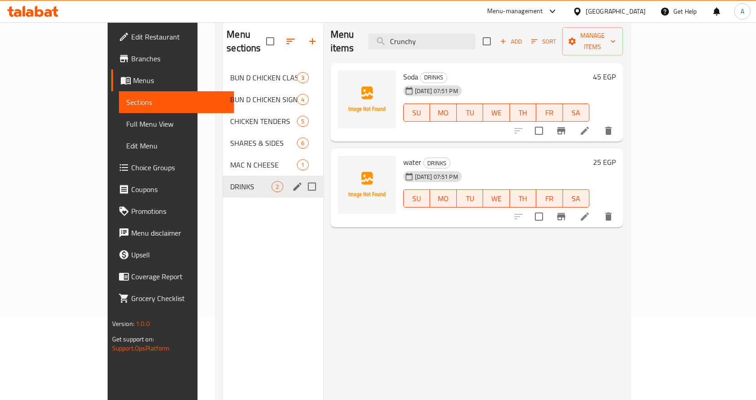
click at [223, 158] on div "MAC N CHEESE 1" at bounding box center [273, 165] width 100 height 22
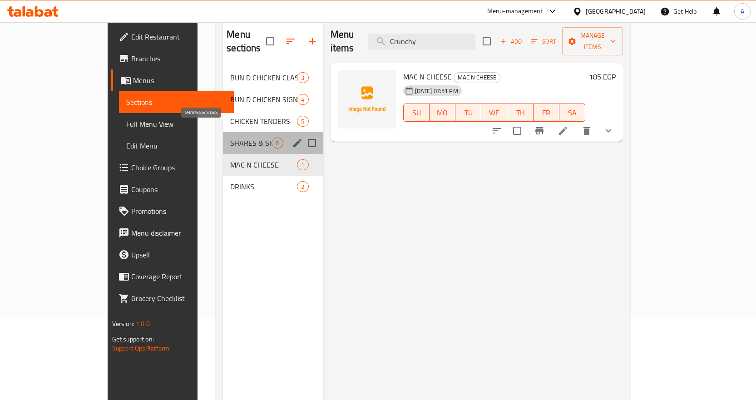
click at [230, 138] on span "SHARES & SIDES" at bounding box center [250, 143] width 41 height 11
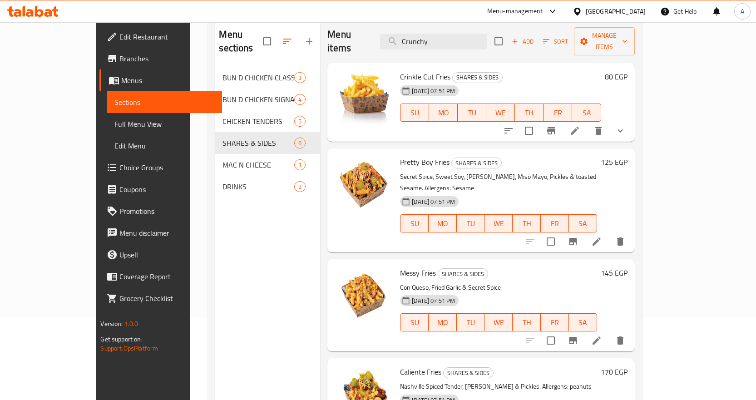
scroll to position [204, 0]
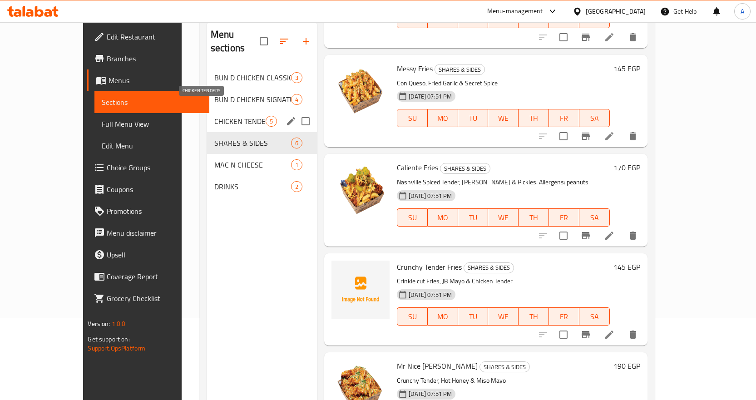
click at [214, 116] on span "CHICKEN TENDERS" at bounding box center [239, 121] width 51 height 11
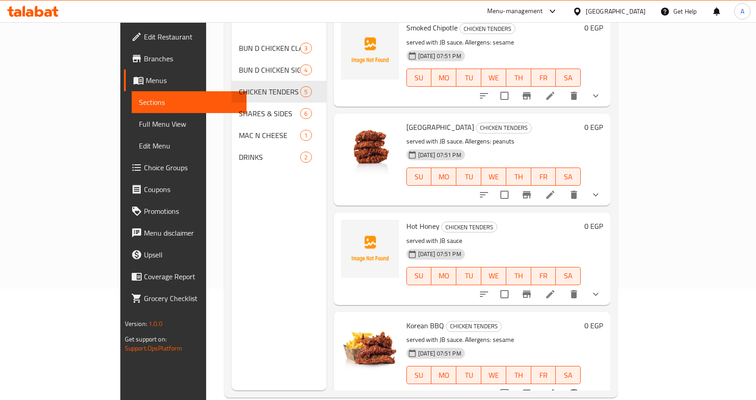
scroll to position [127, 0]
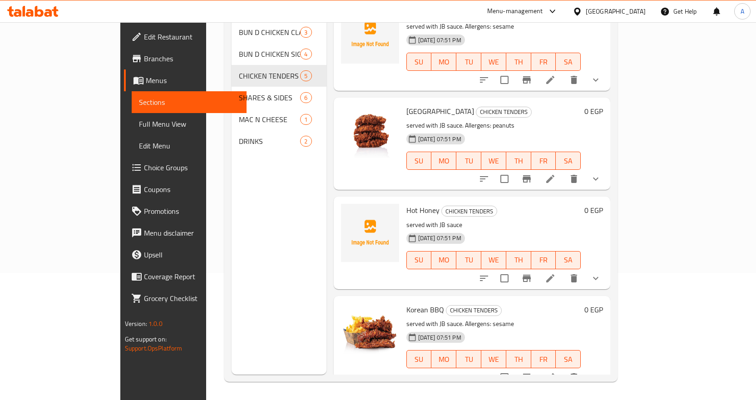
click at [601, 273] on icon "show more" at bounding box center [595, 278] width 11 height 11
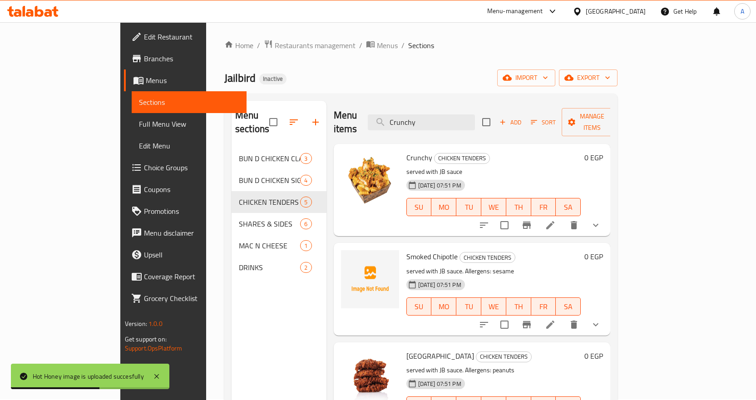
scroll to position [0, 0]
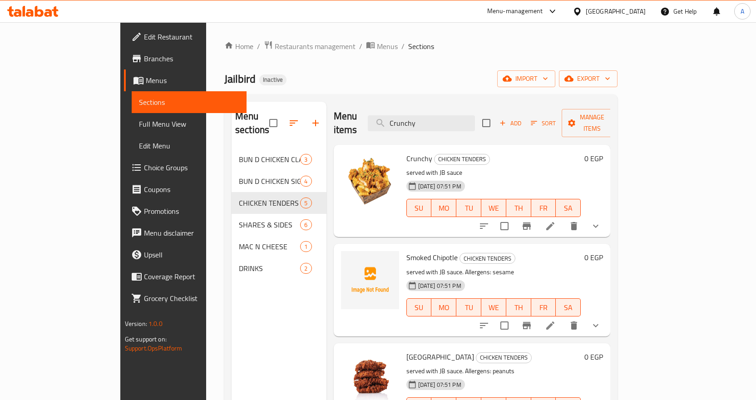
click at [601, 320] on icon "show more" at bounding box center [595, 325] width 11 height 11
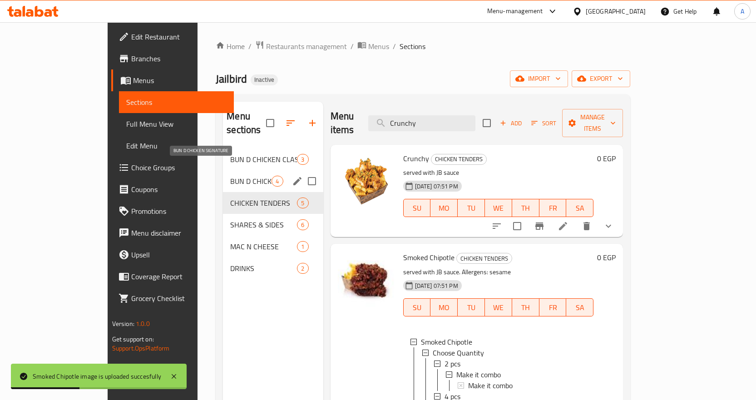
click at [230, 176] on span "BUN D CHICKEN SIGNATURE" at bounding box center [250, 181] width 41 height 11
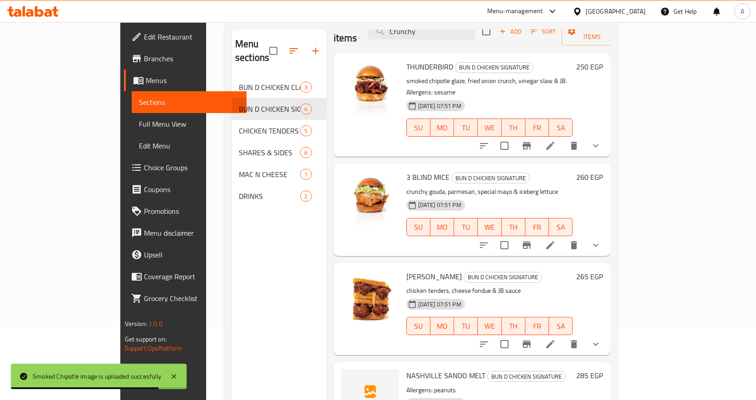
scroll to position [127, 0]
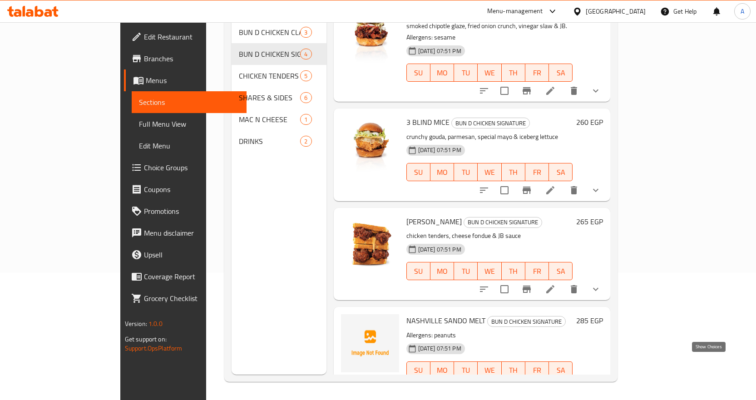
click at [601, 383] on icon "show more" at bounding box center [595, 388] width 11 height 11
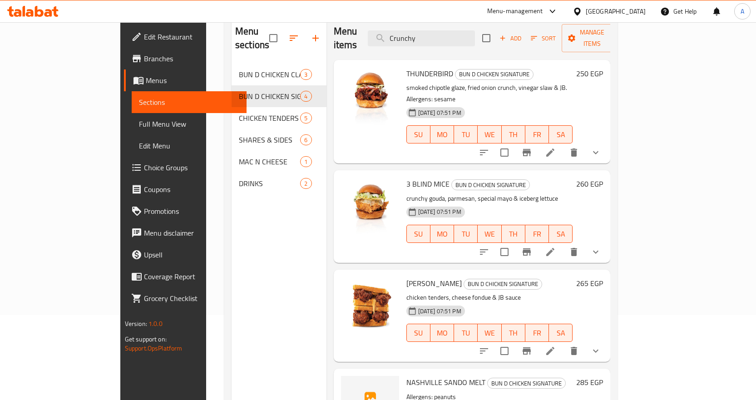
scroll to position [0, 0]
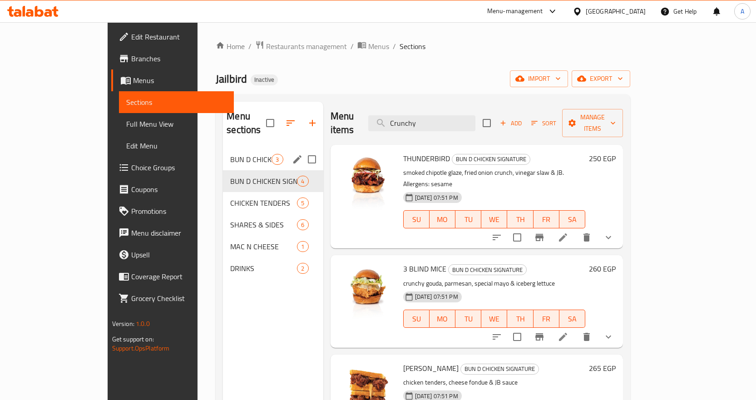
click at [230, 154] on span "BUN D CHICKEN CLASSICS" at bounding box center [250, 159] width 41 height 11
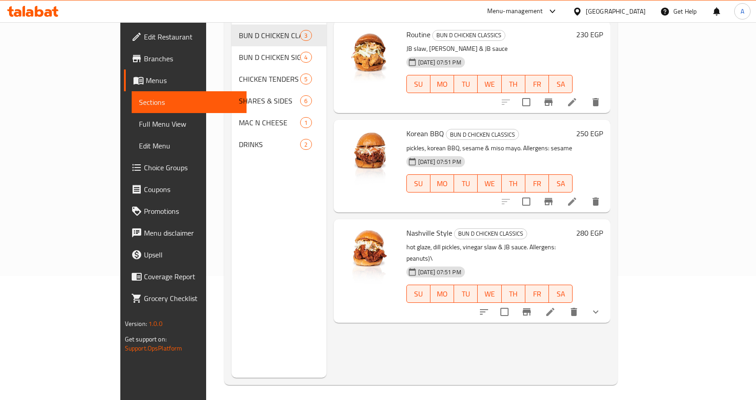
scroll to position [127, 0]
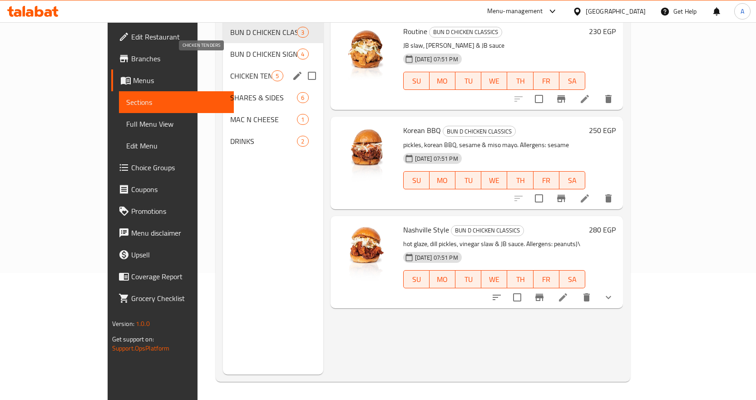
click at [230, 70] on span "CHICKEN TENDERS" at bounding box center [250, 75] width 41 height 11
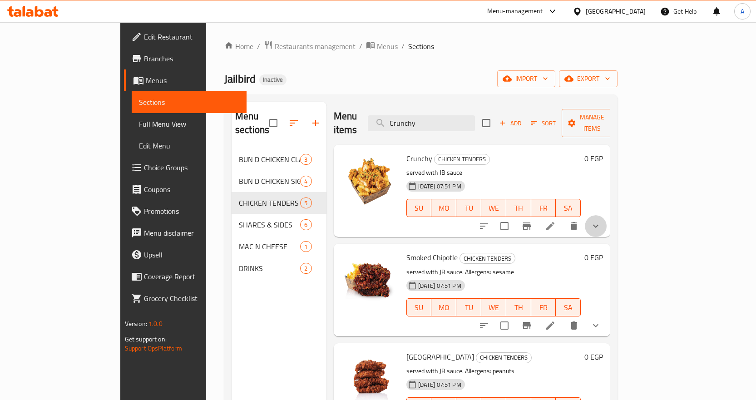
click at [607, 215] on button "show more" at bounding box center [596, 226] width 22 height 22
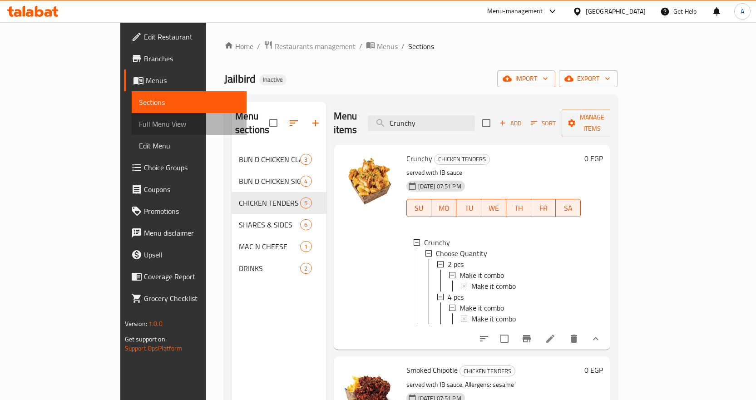
click at [132, 131] on link "Full Menu View" at bounding box center [189, 124] width 115 height 22
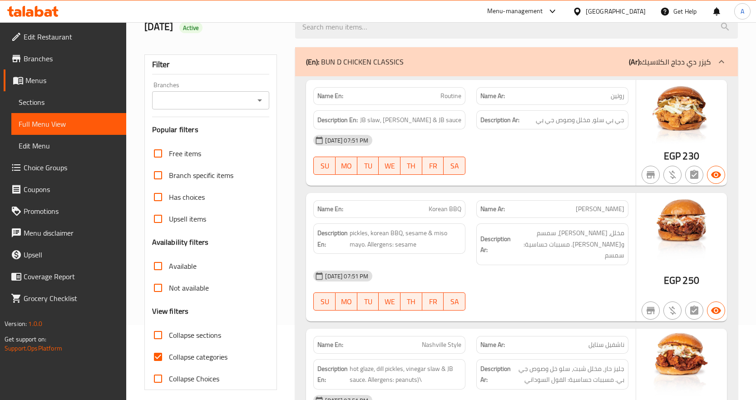
scroll to position [227, 0]
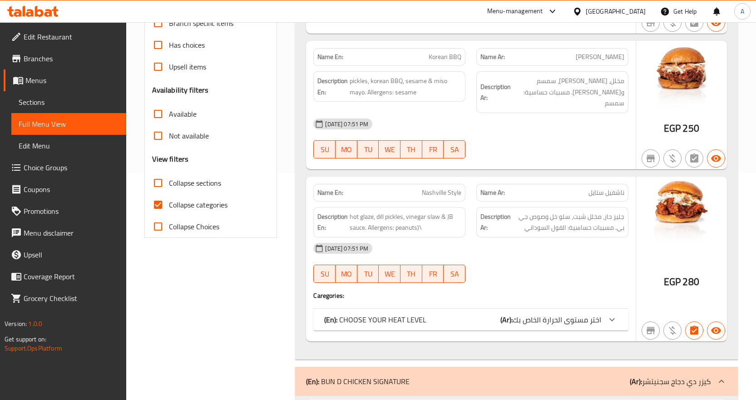
click at [163, 204] on input "Collapse categories" at bounding box center [158, 205] width 22 height 22
checkbox input "false"
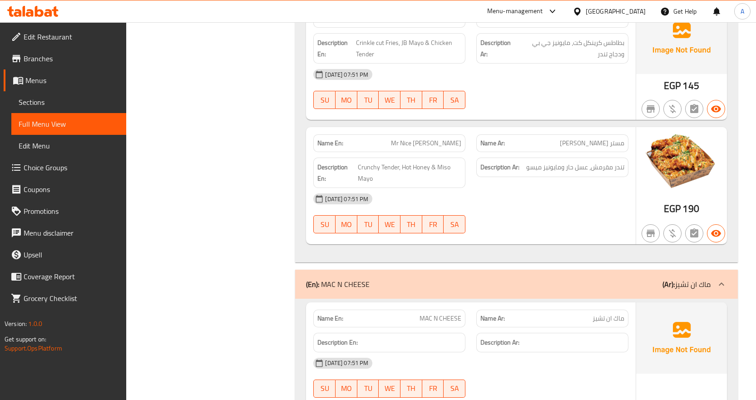
scroll to position [4728, 0]
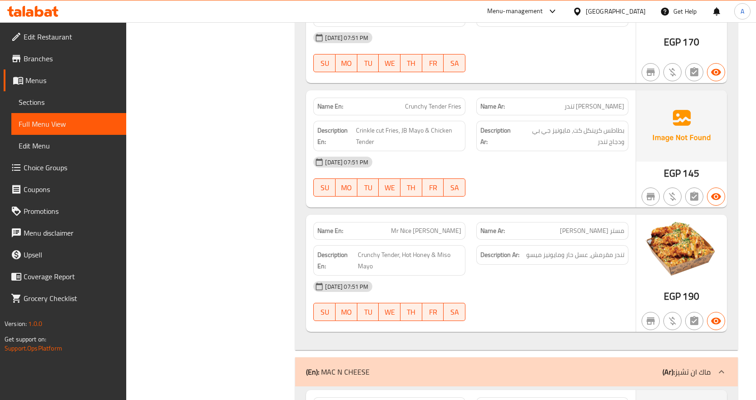
click at [635, 11] on div "Egypt" at bounding box center [616, 11] width 60 height 10
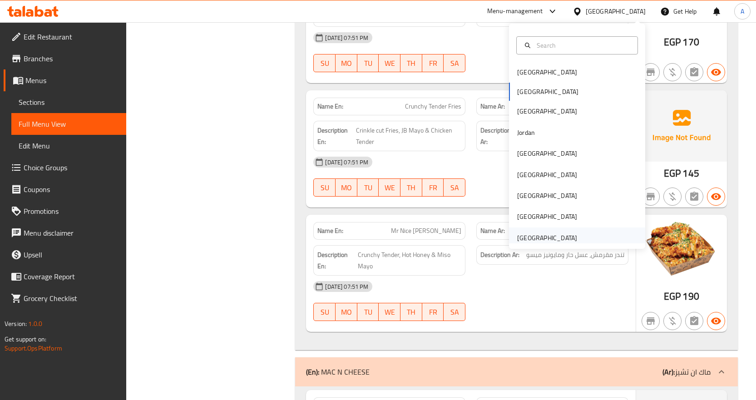
click at [550, 237] on div "[GEOGRAPHIC_DATA]" at bounding box center [547, 238] width 60 height 10
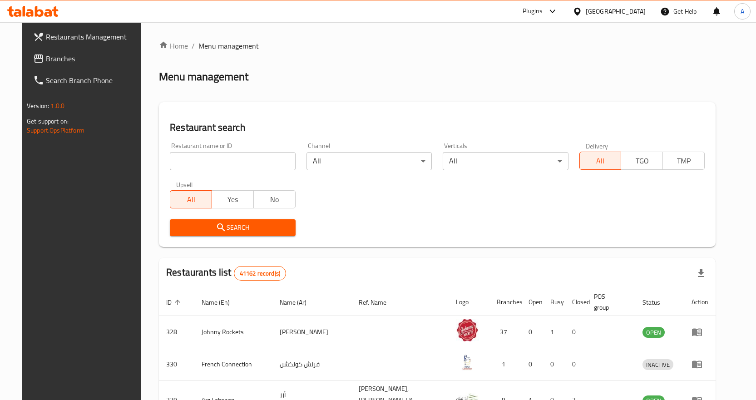
click at [48, 59] on span "Branches" at bounding box center [93, 58] width 95 height 11
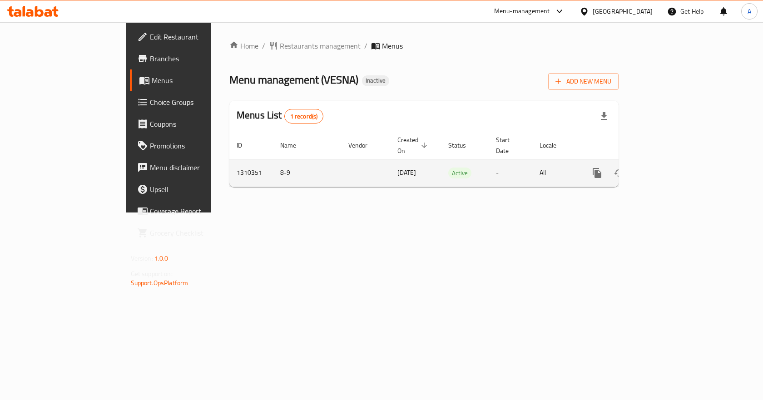
click at [666, 169] on icon "enhanced table" at bounding box center [662, 173] width 8 height 8
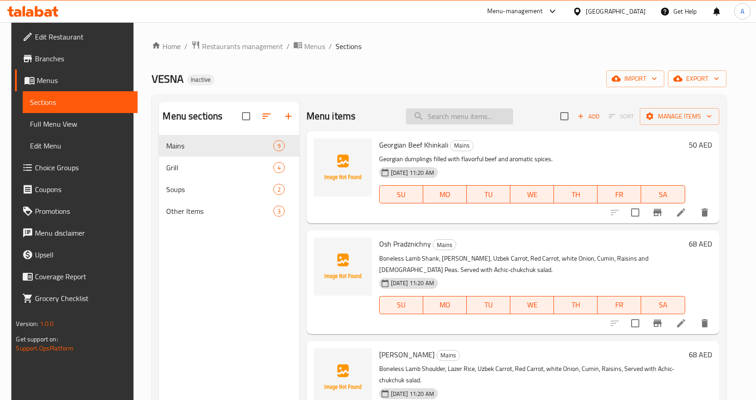
click at [482, 117] on input "search" at bounding box center [459, 117] width 107 height 16
paste input "Beef Shashlik"
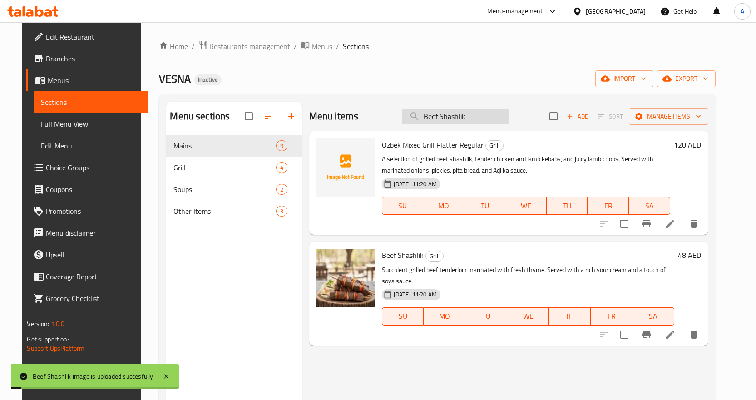
click at [487, 116] on input "Beef Shashlik" at bounding box center [455, 117] width 107 height 16
paste input "troganoff"
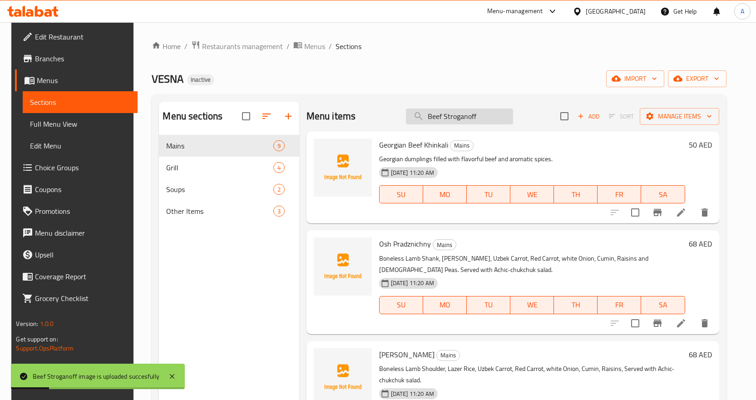
click at [498, 120] on input "Beef Stroganoff" at bounding box center [459, 117] width 107 height 16
paste input "orsch Soup"
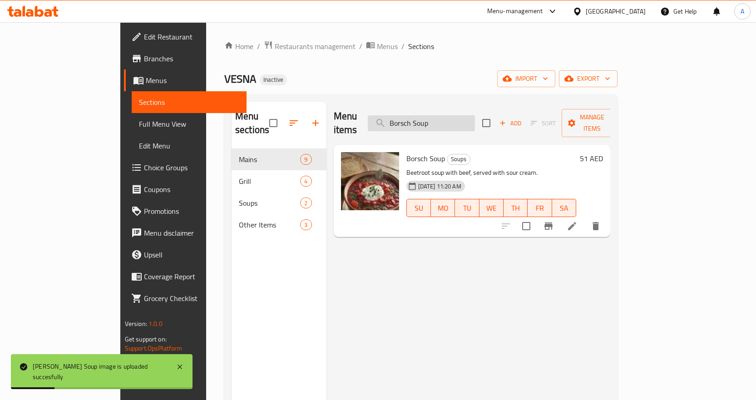
click at [475, 120] on input "Borsch Soup" at bounding box center [421, 123] width 107 height 16
paste input "Chicken Cutlets"
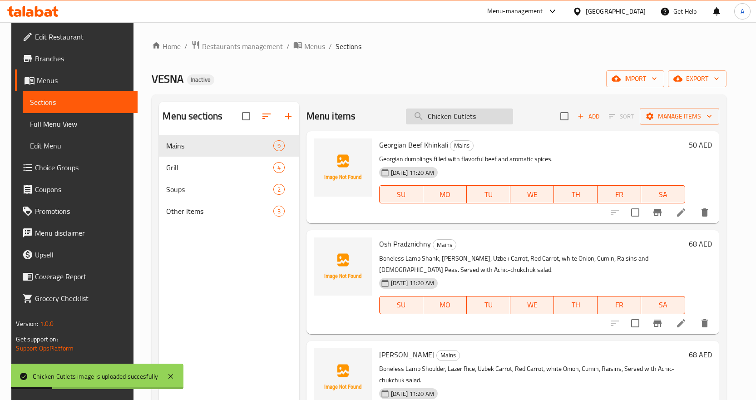
click at [485, 111] on input "Chicken Cutlets" at bounding box center [459, 117] width 107 height 16
paste input "Shashlik"
click at [485, 111] on input "Chicken Cutlets" at bounding box center [459, 117] width 107 height 16
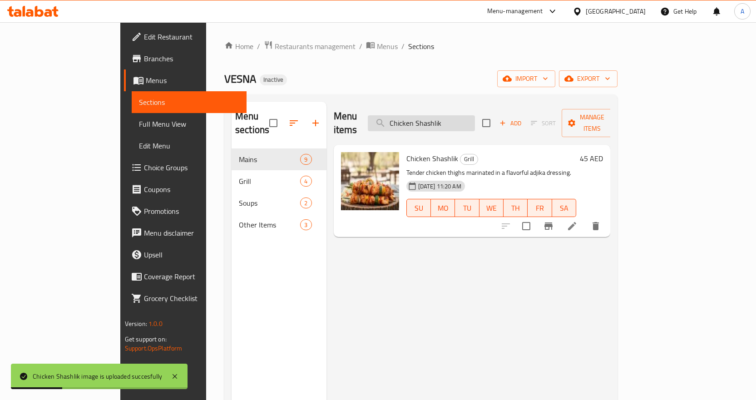
click at [455, 117] on input "Chicken Shashlik" at bounding box center [421, 123] width 107 height 16
paste input "Georgian Beef Khinkali"
click at [455, 117] on input "Chicken Shashlik" at bounding box center [421, 123] width 107 height 16
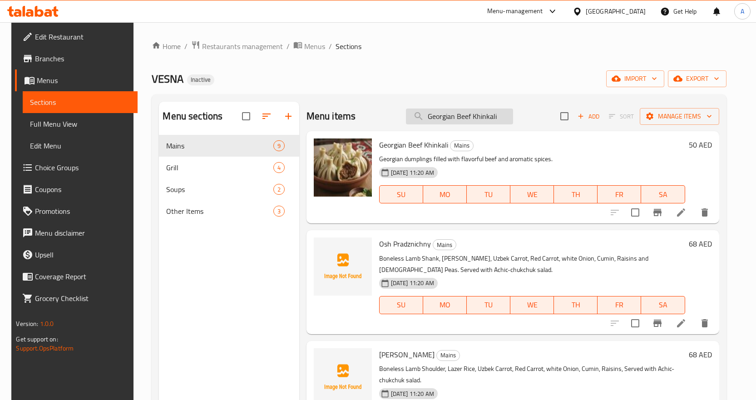
click at [496, 115] on input "Georgian Beef Khinkali" at bounding box center [459, 117] width 107 height 16
paste input "rilled Miso Salmon"
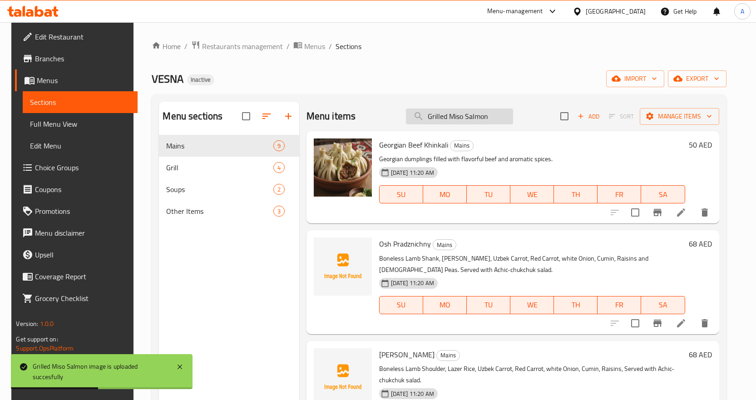
click at [506, 113] on input "Grilled Miso Salmon" at bounding box center [459, 117] width 107 height 16
paste input "Kunafa Cheese"
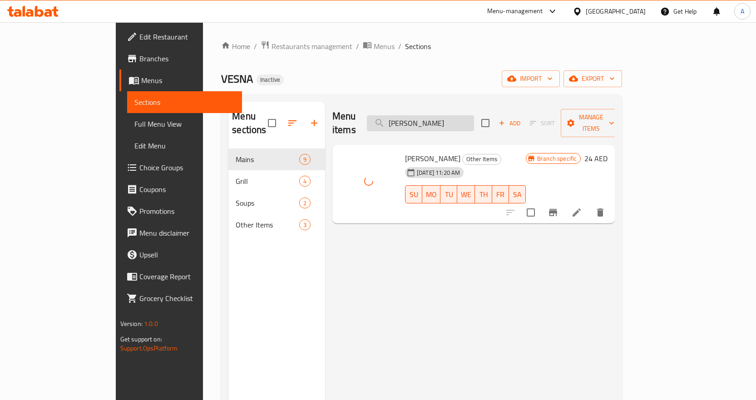
click at [474, 115] on input "Kunafa Cheese" at bounding box center [420, 123] width 107 height 16
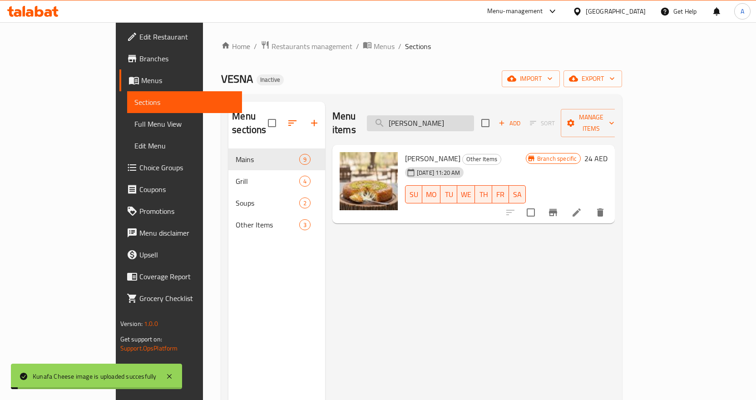
paste input "Lamb Manti"
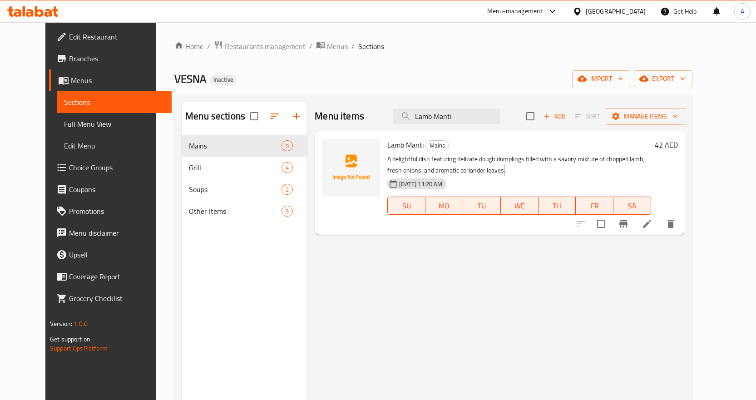
drag, startPoint x: 447, startPoint y: 167, endPoint x: 531, endPoint y: 166, distance: 84.0
click at [531, 166] on p "A delightful dish featuring delicate dough dumplings filled with a savory mixtu…" at bounding box center [519, 164] width 264 height 23
click at [511, 164] on p "A delightful dish featuring delicate dough dumplings filled with a savory mixtu…" at bounding box center [519, 164] width 264 height 23
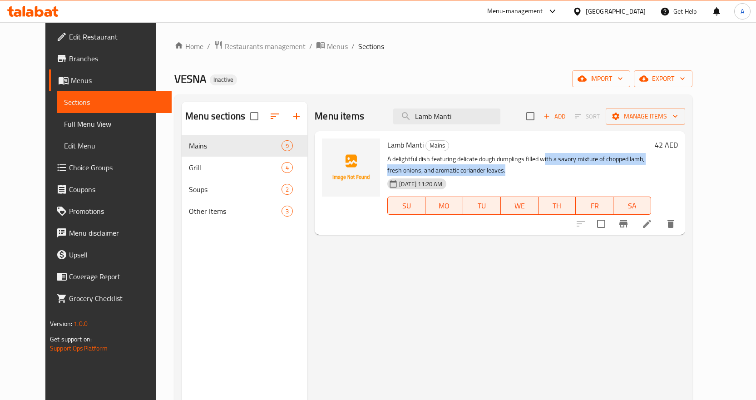
drag, startPoint x: 533, startPoint y: 160, endPoint x: 673, endPoint y: 167, distance: 140.9
click at [651, 167] on p "A delightful dish featuring delicate dough dumplings filled with a savory mixtu…" at bounding box center [519, 164] width 264 height 23
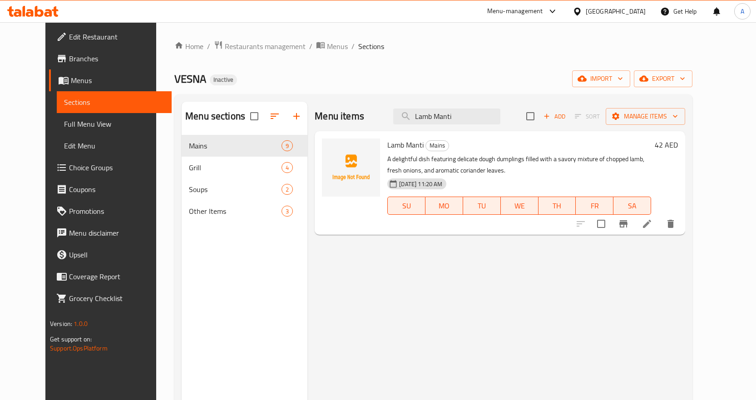
click at [591, 296] on div "Menu items Lamb Manti Add Sort Manage items Lamb Manti Mains A delightful dish …" at bounding box center [496, 302] width 378 height 400
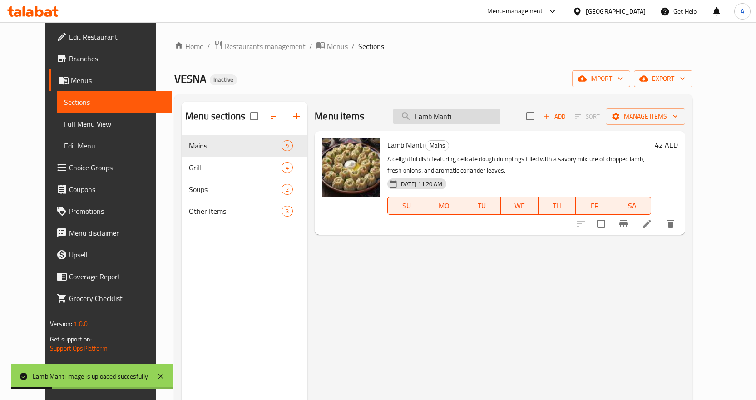
click at [496, 109] on input "Lamb Manti" at bounding box center [446, 117] width 107 height 16
paste input "MUSHROOM TRUFFLE PASTA"
click at [496, 109] on input "MUSHROOM TRUFFLE PASTA" at bounding box center [446, 117] width 107 height 16
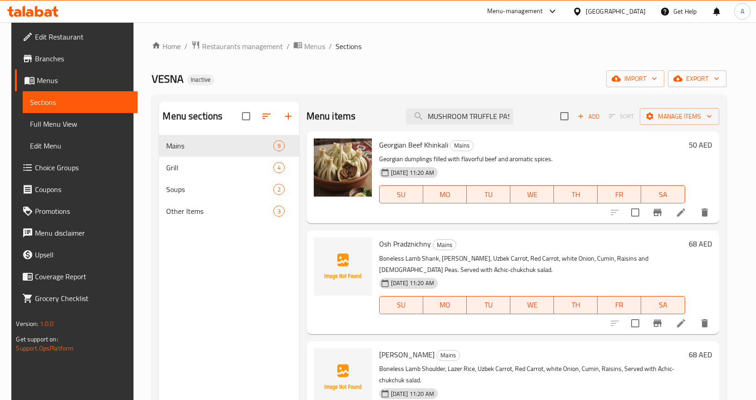
click at [479, 100] on div "Menu sections Mains 9 Grill 4 Soups 2 Other Items 3 Menu items MUSHROOM TRUFFLE…" at bounding box center [439, 301] width 574 height 414
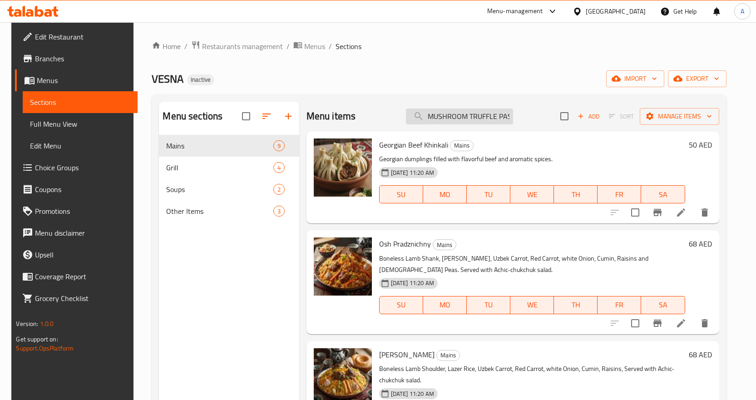
click at [496, 114] on input "MUSHROOM TRUFFLE PASTA" at bounding box center [459, 117] width 107 height 16
paste input "Ozbek Mixed Grill Platter Regular"
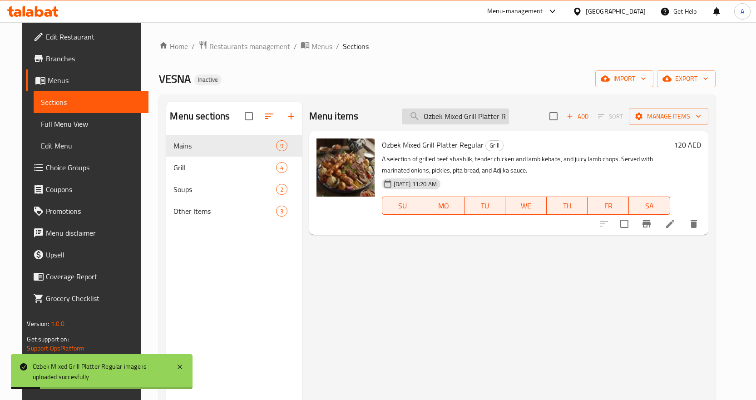
click at [497, 117] on input "Ozbek Mixed Grill Platter Regular" at bounding box center [455, 117] width 107 height 16
paste input "Peanut butter milkshake"
click at [497, 117] on input "Peanut butter milkshake" at bounding box center [455, 117] width 107 height 16
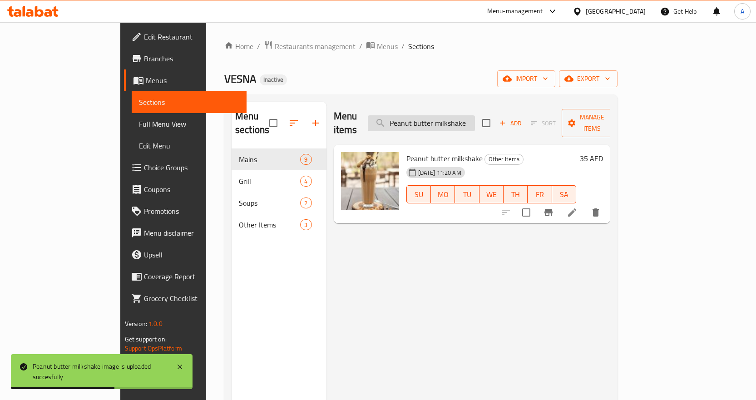
click at [446, 116] on input "Peanut butter milkshake" at bounding box center [421, 123] width 107 height 16
paste input "istachio M"
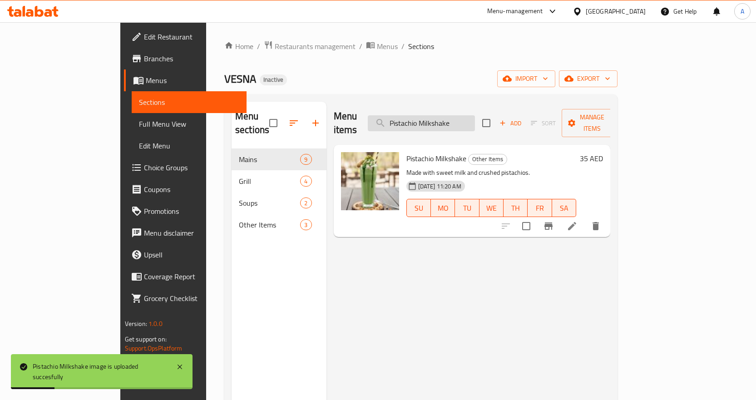
click at [475, 120] on input "Pistachio Milkshake" at bounding box center [421, 123] width 107 height 16
paste input "Shish Taouk"
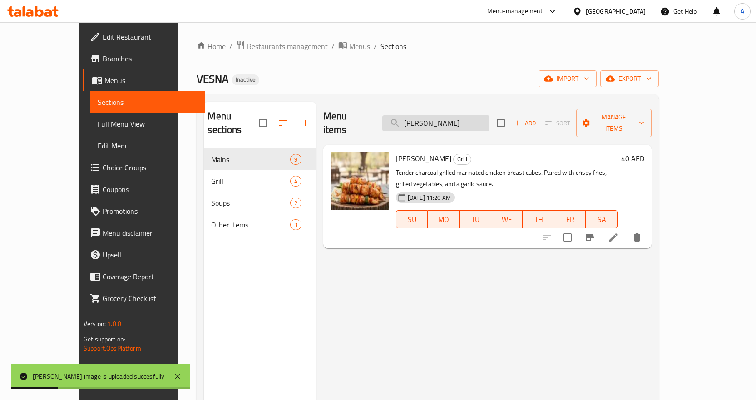
click at [453, 119] on input "Shish Taouk" at bounding box center [435, 123] width 107 height 16
paste input "Tom Yum Soup"
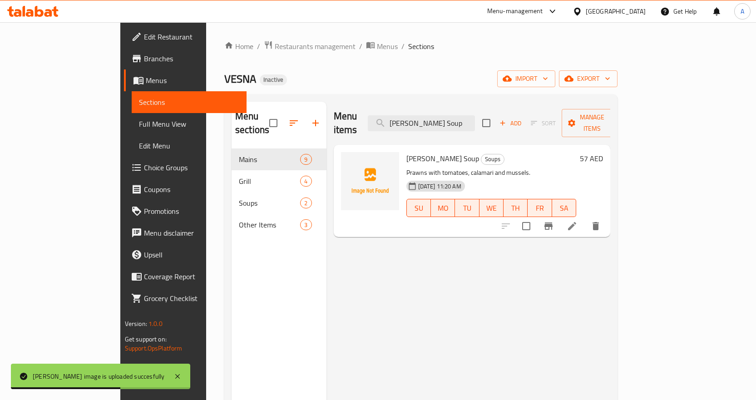
type input "Tom Yum Soup"
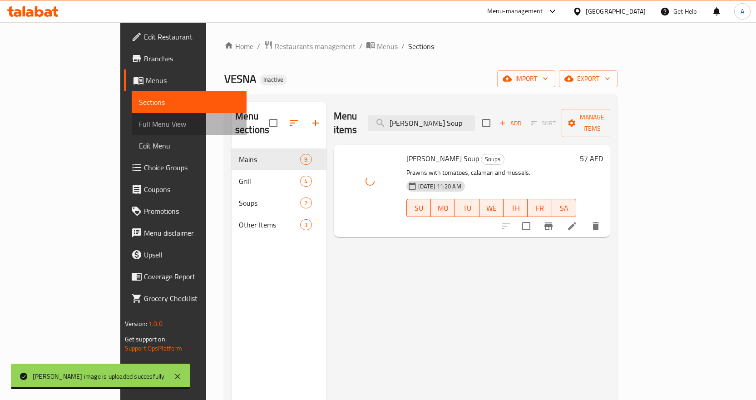
click at [139, 125] on span "Full Menu View" at bounding box center [189, 123] width 100 height 11
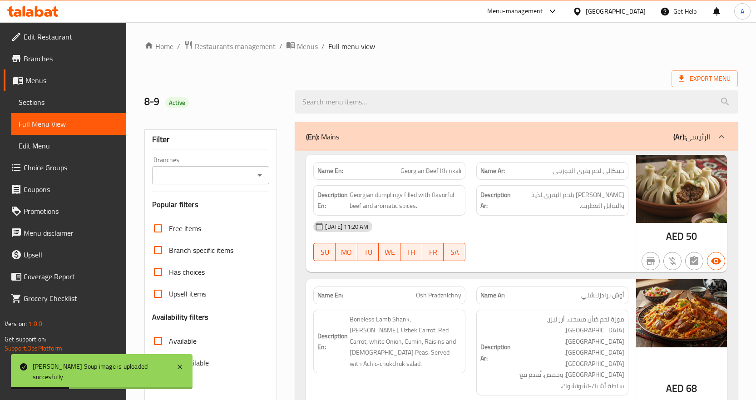
scroll to position [227, 0]
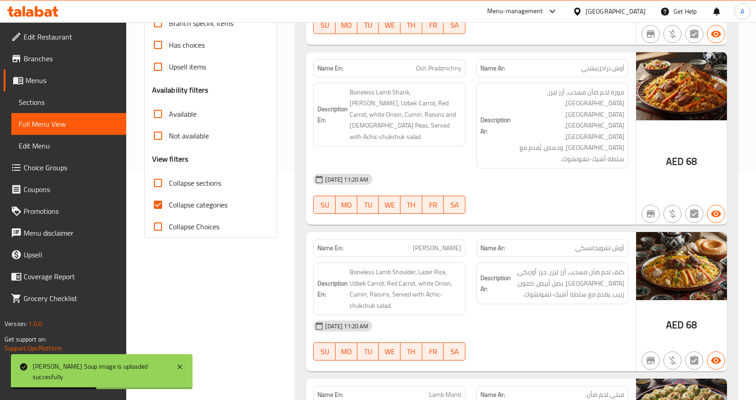
click at [158, 206] on input "Collapse categories" at bounding box center [158, 205] width 22 height 22
checkbox input "false"
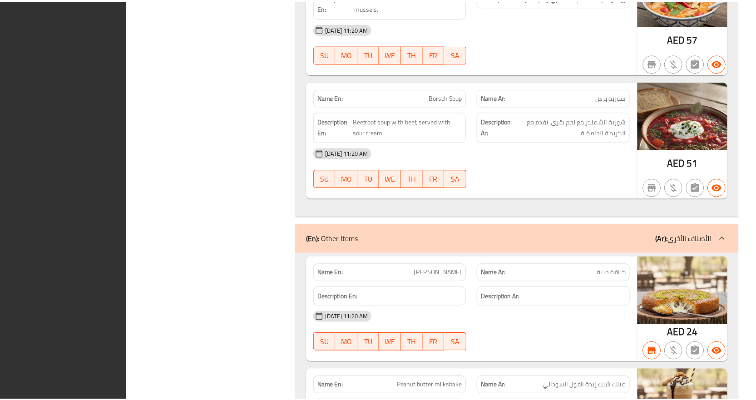
scroll to position [2353, 0]
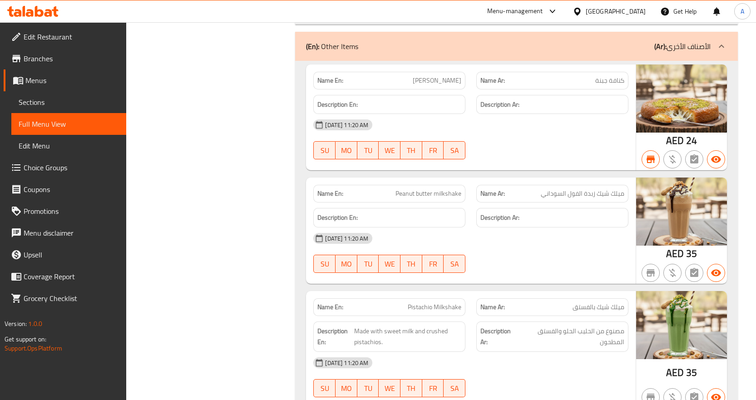
click at [48, 61] on span "Branches" at bounding box center [71, 58] width 95 height 11
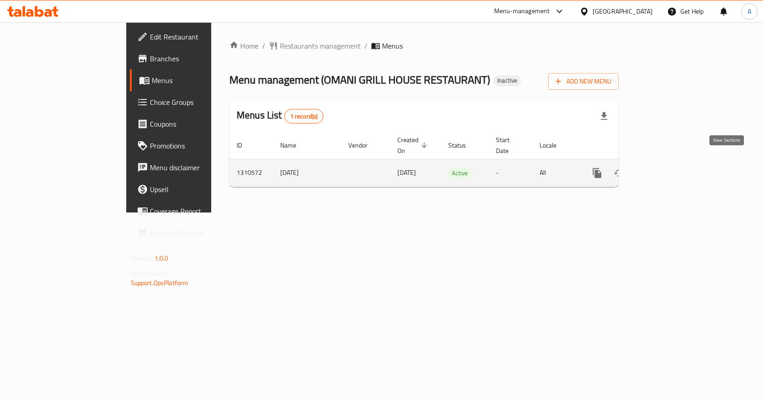
click at [673, 166] on link "enhanced table" at bounding box center [662, 173] width 22 height 22
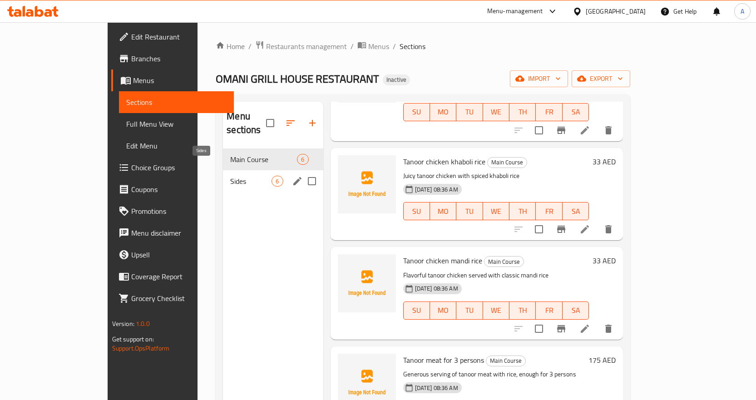
click at [230, 176] on span "Sides" at bounding box center [250, 181] width 41 height 11
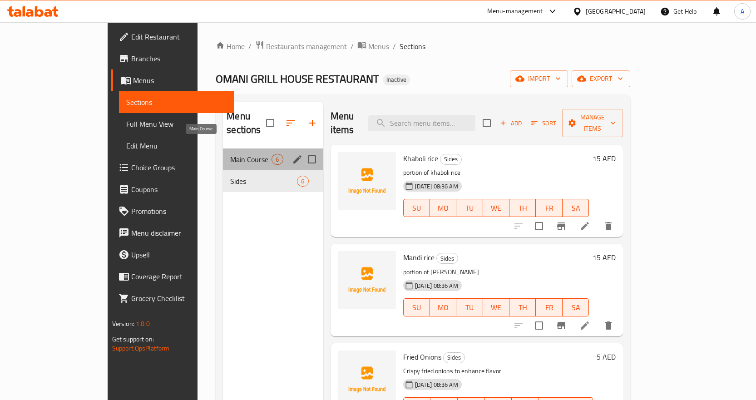
click at [234, 154] on span "Main Course" at bounding box center [250, 159] width 41 height 11
